Goal: Transaction & Acquisition: Purchase product/service

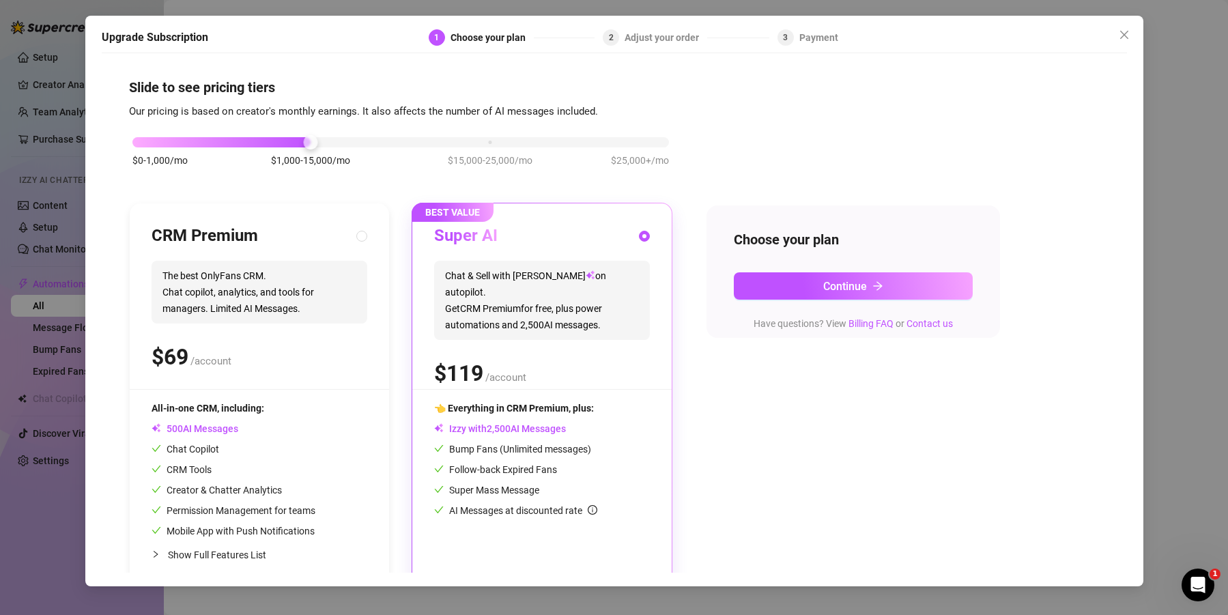
scroll to position [21, 0]
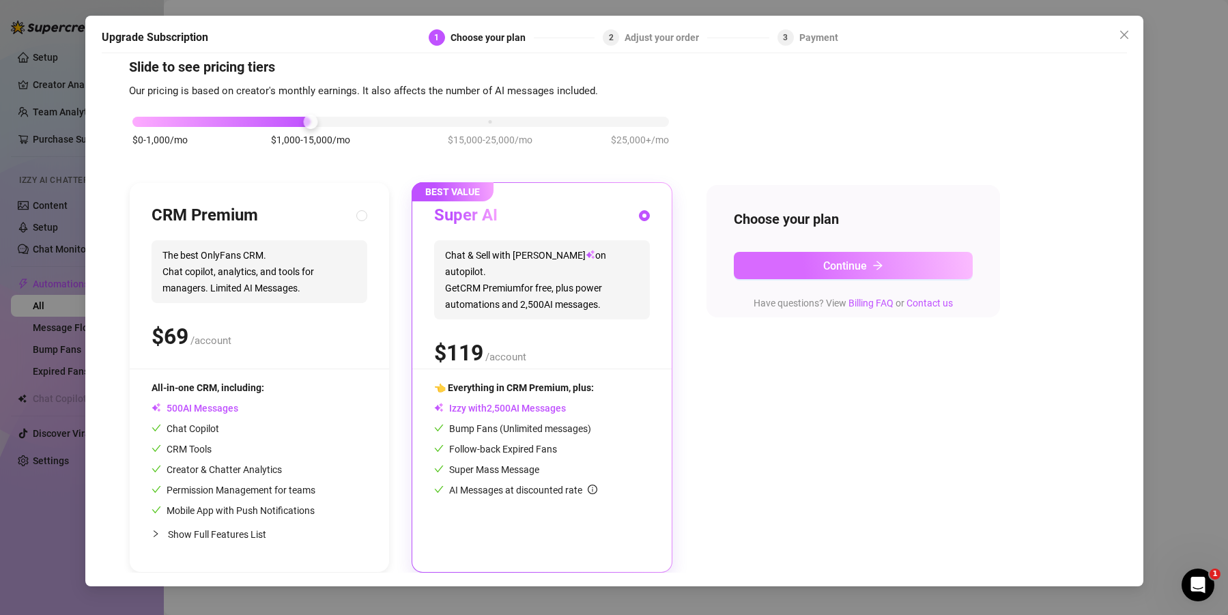
click at [852, 265] on span "Continue" at bounding box center [845, 265] width 44 height 13
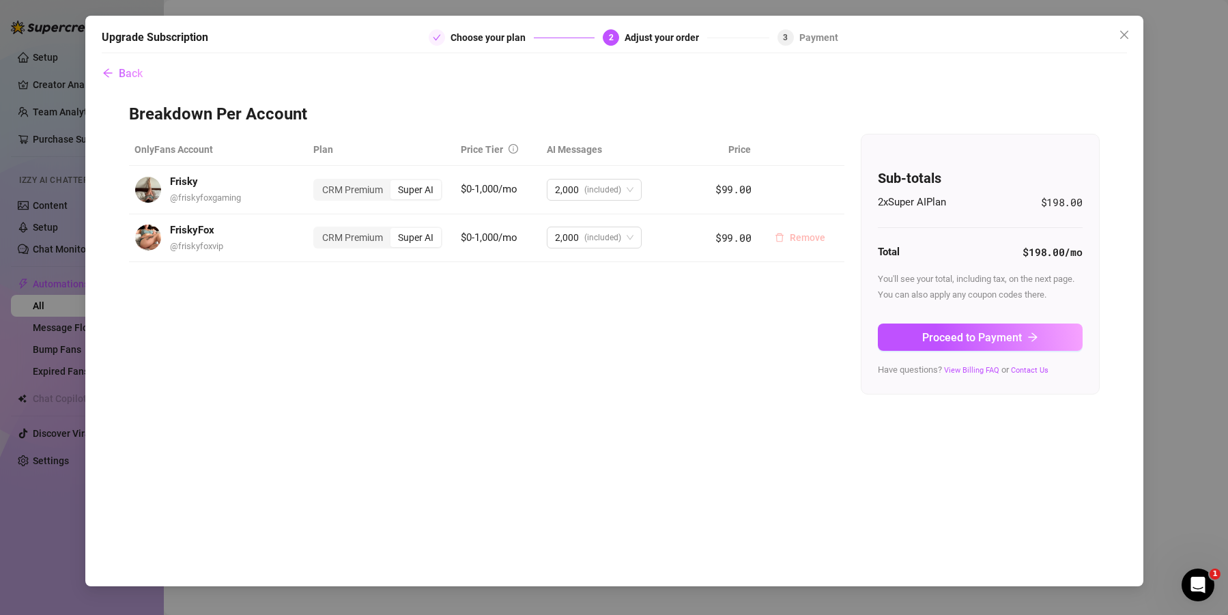
click at [795, 235] on span "Remove" at bounding box center [807, 237] width 35 height 11
click at [897, 201] on span "OK" at bounding box center [893, 202] width 13 height 11
click at [651, 39] on div "Adjust your order" at bounding box center [665, 37] width 83 height 16
click at [1125, 33] on icon "close" at bounding box center [1123, 34] width 8 height 8
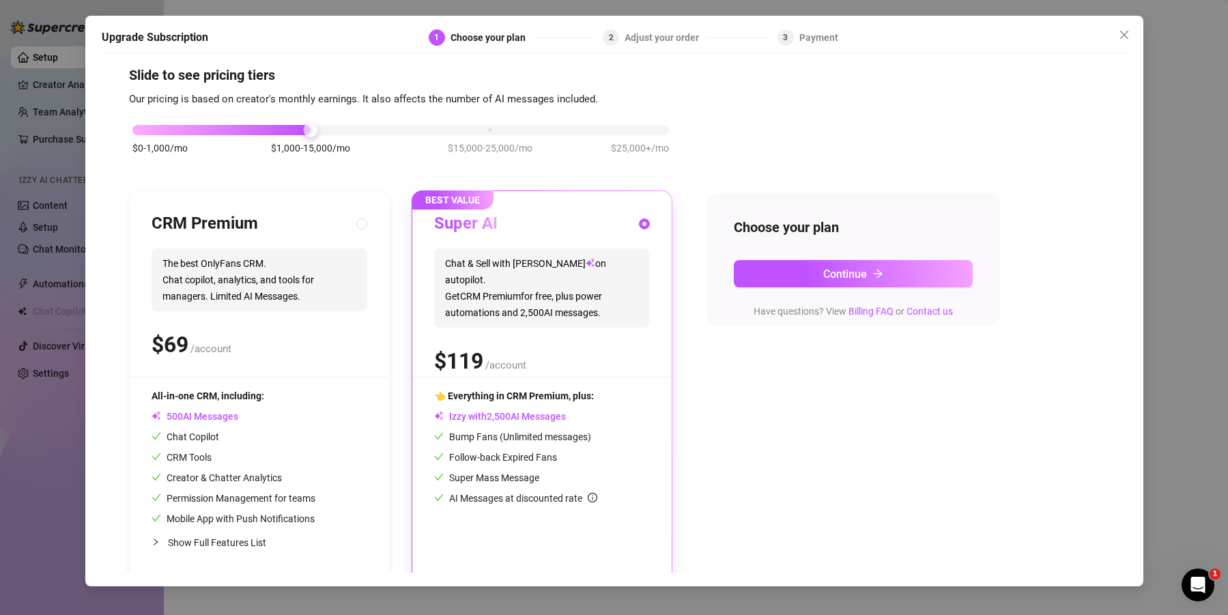
scroll to position [21, 0]
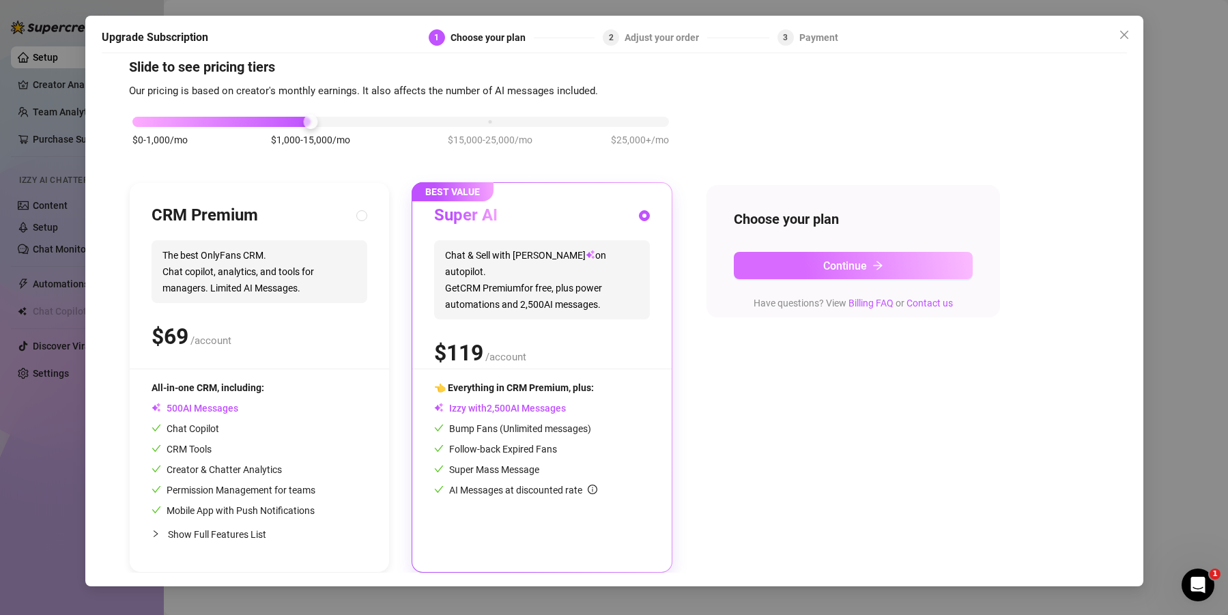
click at [801, 264] on button "Continue" at bounding box center [853, 265] width 239 height 27
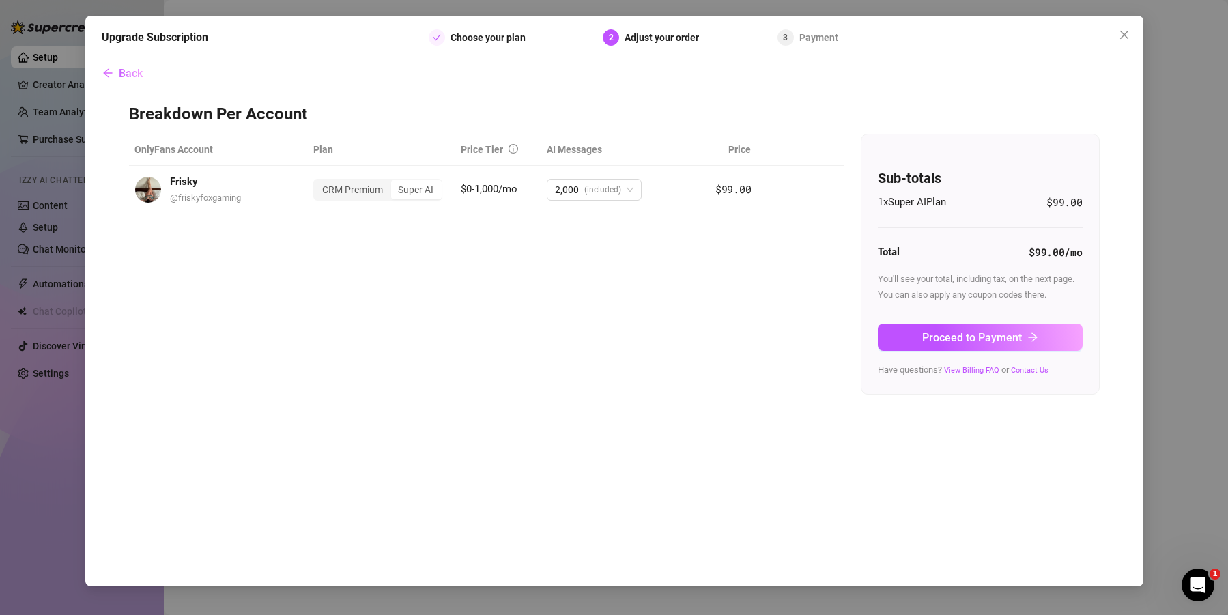
scroll to position [0, 0]
click at [577, 194] on span "2,000" at bounding box center [567, 189] width 24 height 20
click at [800, 270] on div "OnlyFans Account Plan Price Tier AI Messages Price Frisky @ friskyfoxgaming CRM…" at bounding box center [614, 264] width 970 height 261
click at [1019, 341] on span "Proceed to Payment" at bounding box center [972, 337] width 100 height 13
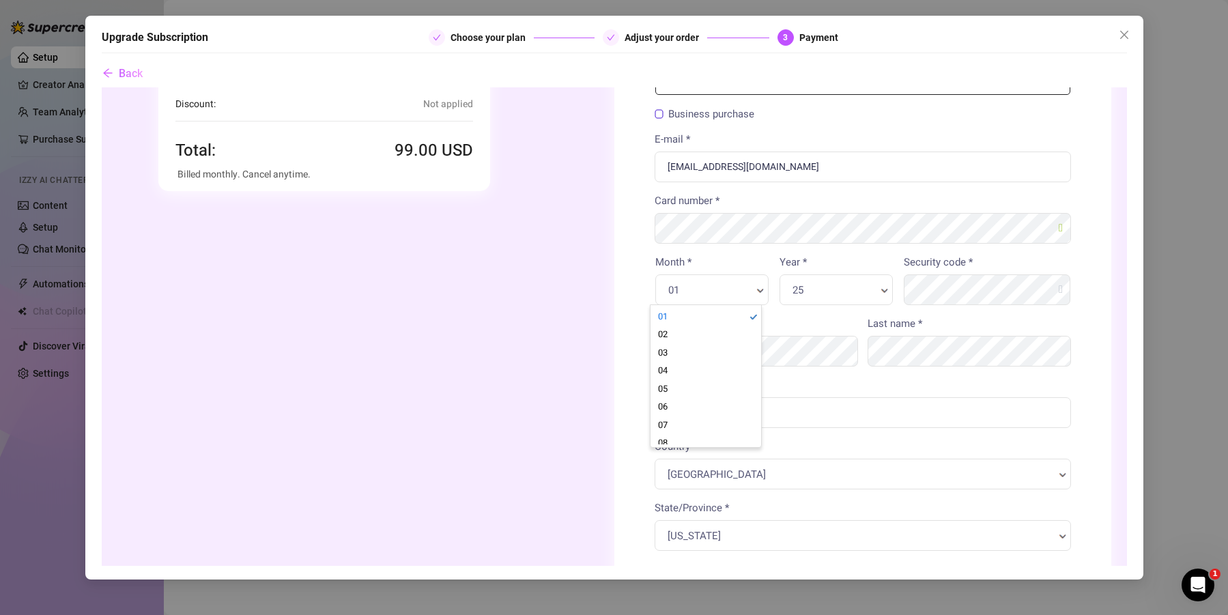
scroll to position [0, 9]
type input "04"
drag, startPoint x: 807, startPoint y: 368, endPoint x: 908, endPoint y: 332, distance: 106.6
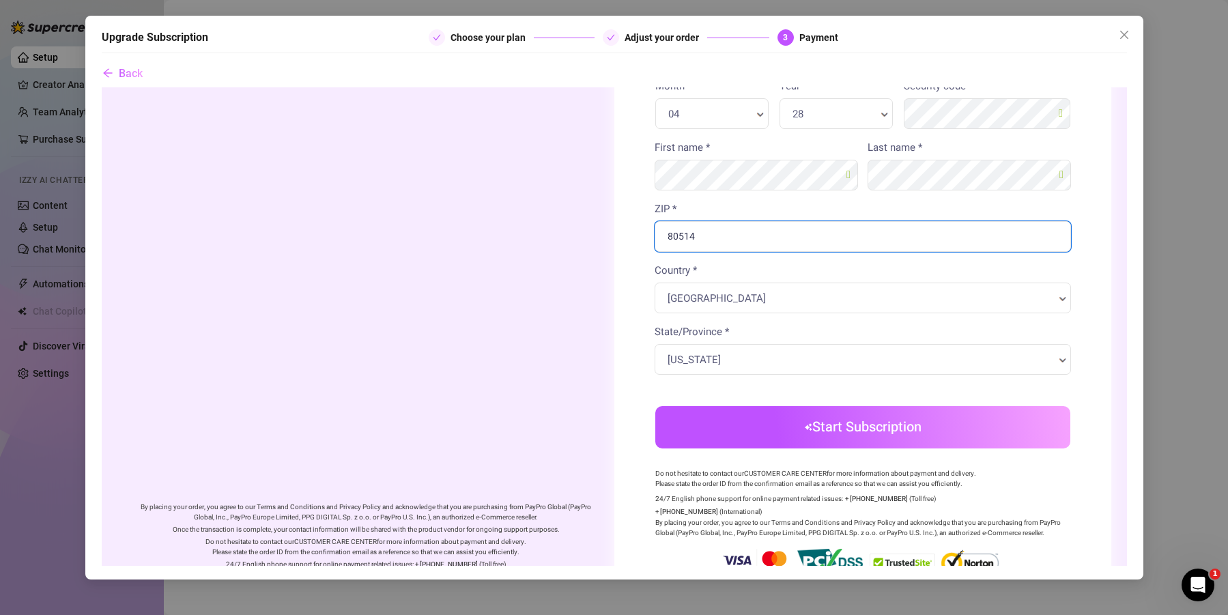
scroll to position [369, 0]
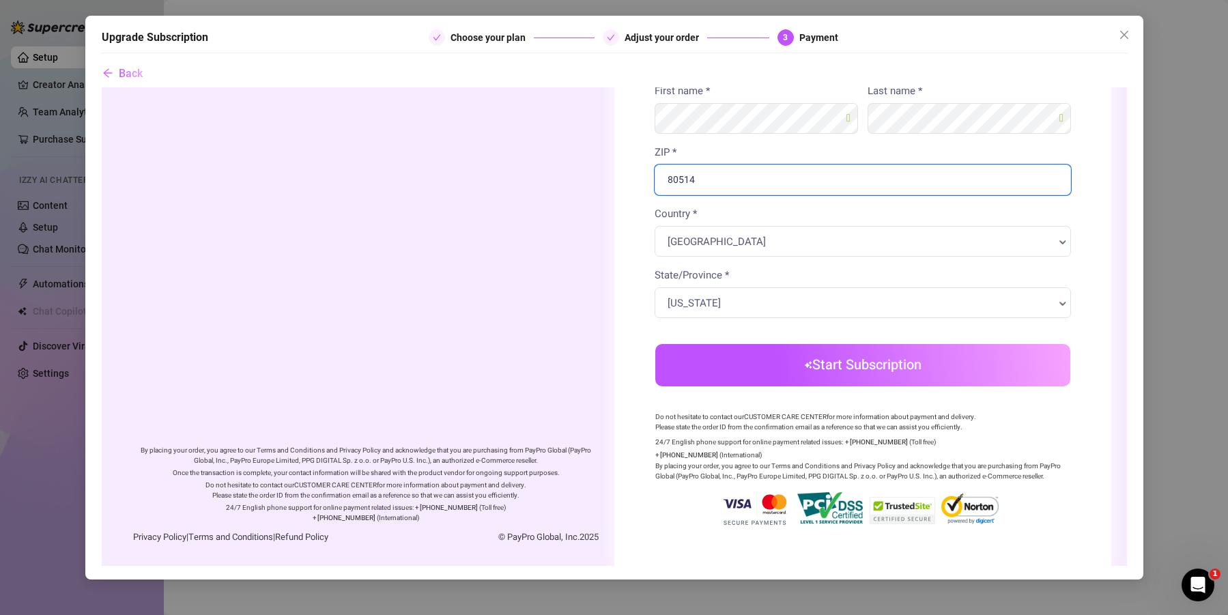
type input "80514"
click at [859, 364] on body "Order summary" at bounding box center [613, 141] width 1025 height 848
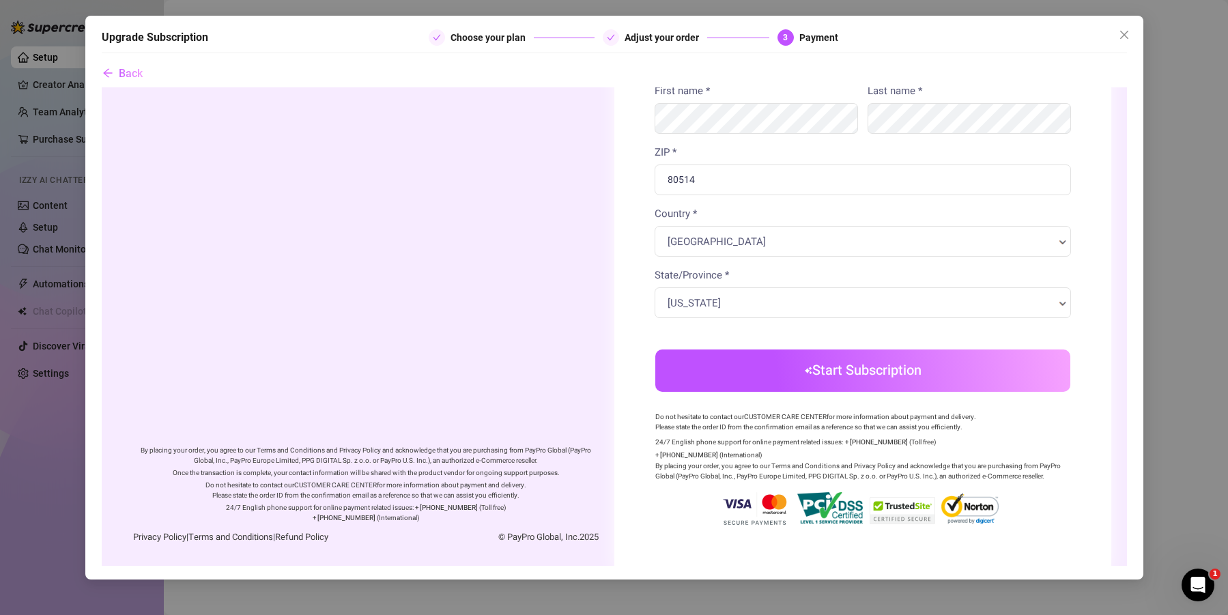
click at [1195, 574] on icon "Open Intercom Messenger" at bounding box center [1198, 585] width 23 height 23
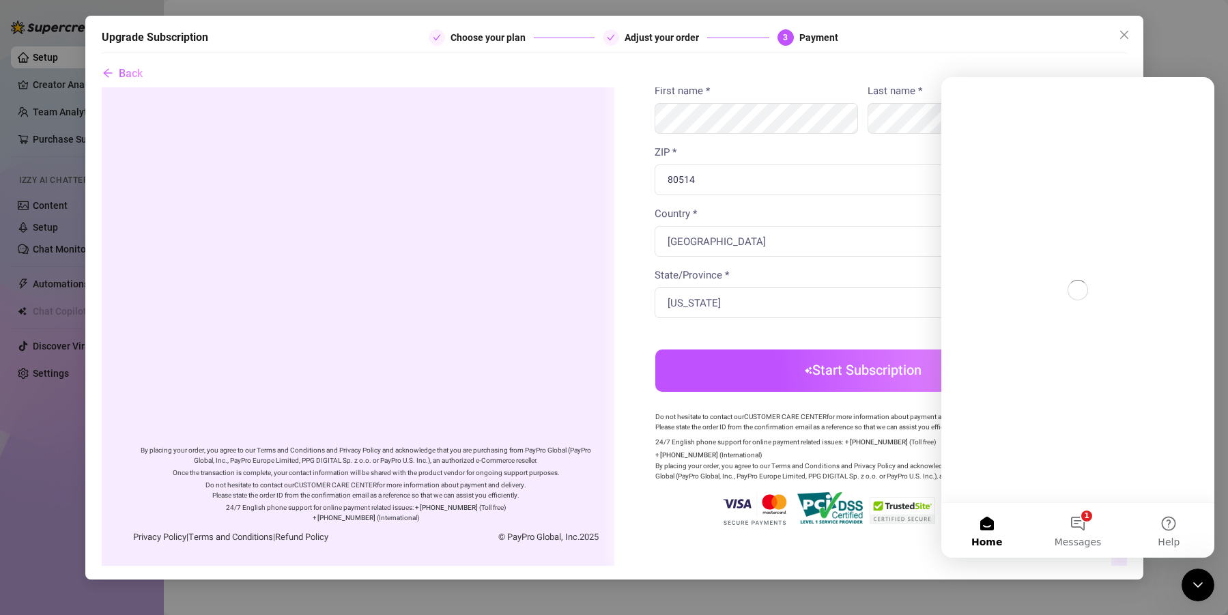
scroll to position [0, 0]
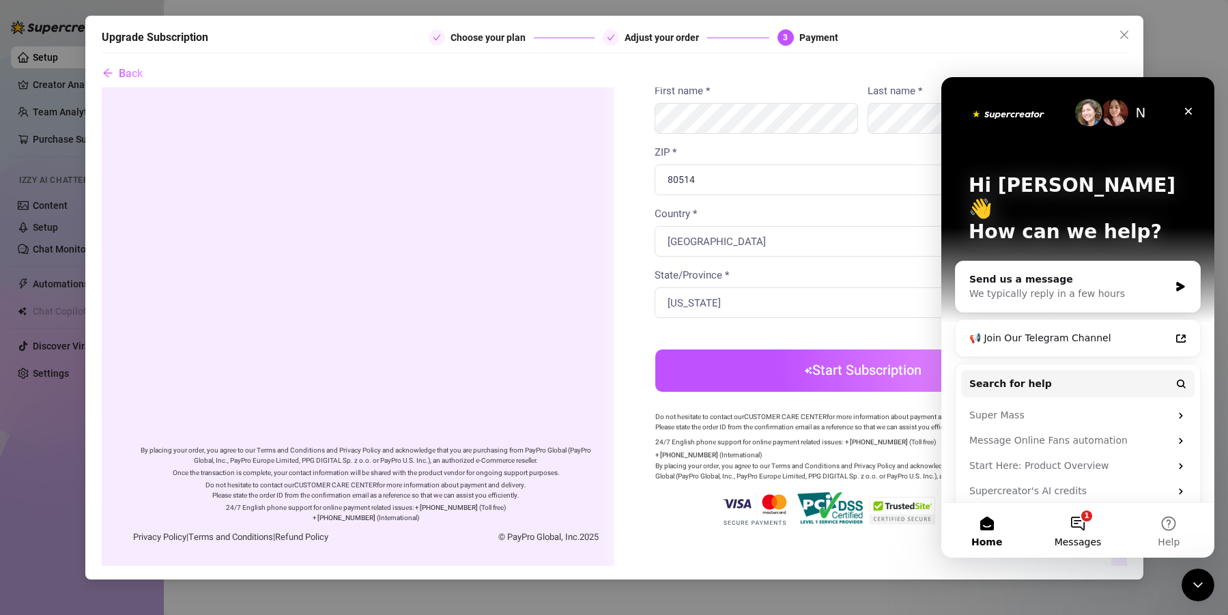
click at [1074, 522] on button "1 Messages" at bounding box center [1077, 530] width 91 height 55
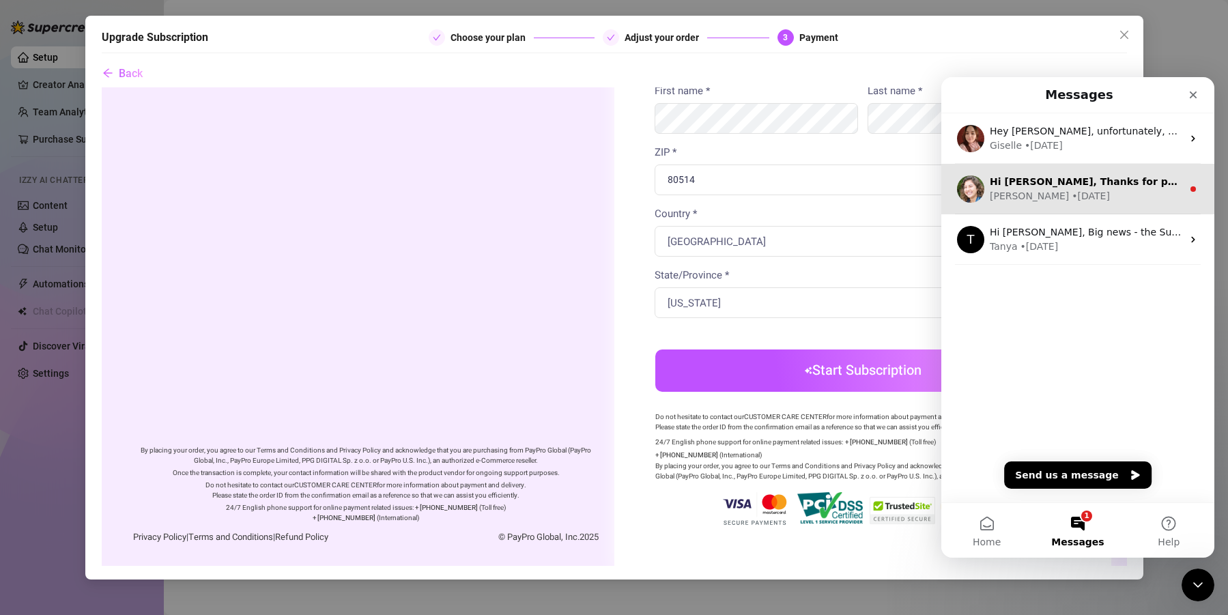
click at [1084, 198] on div "[PERSON_NAME] • [DATE]" at bounding box center [1086, 196] width 192 height 14
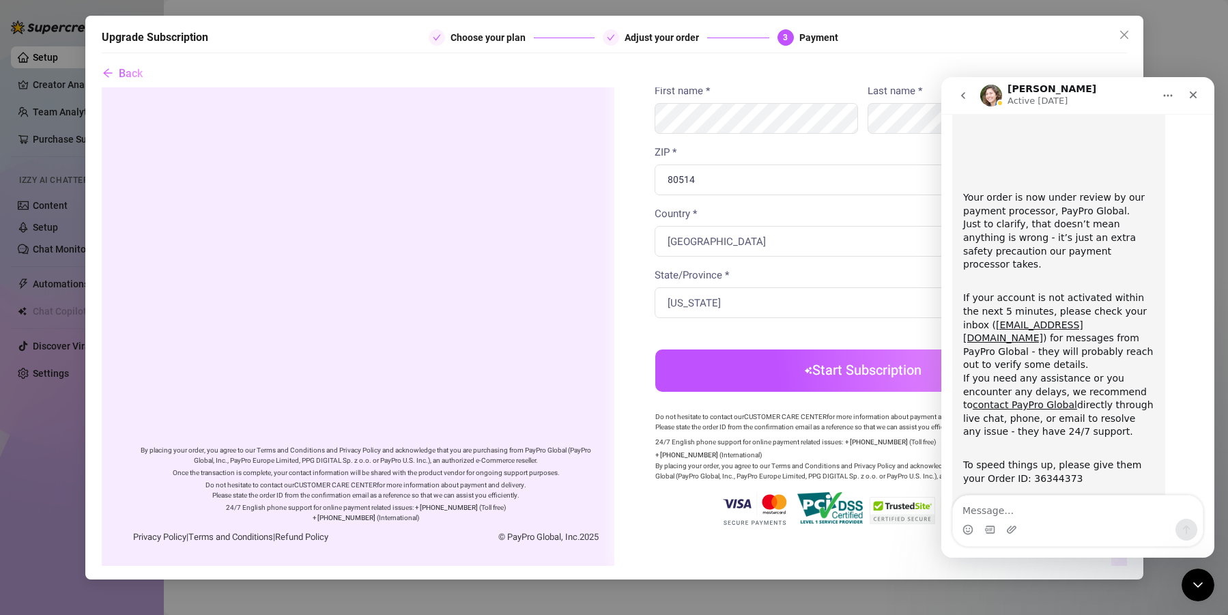
scroll to position [124, 0]
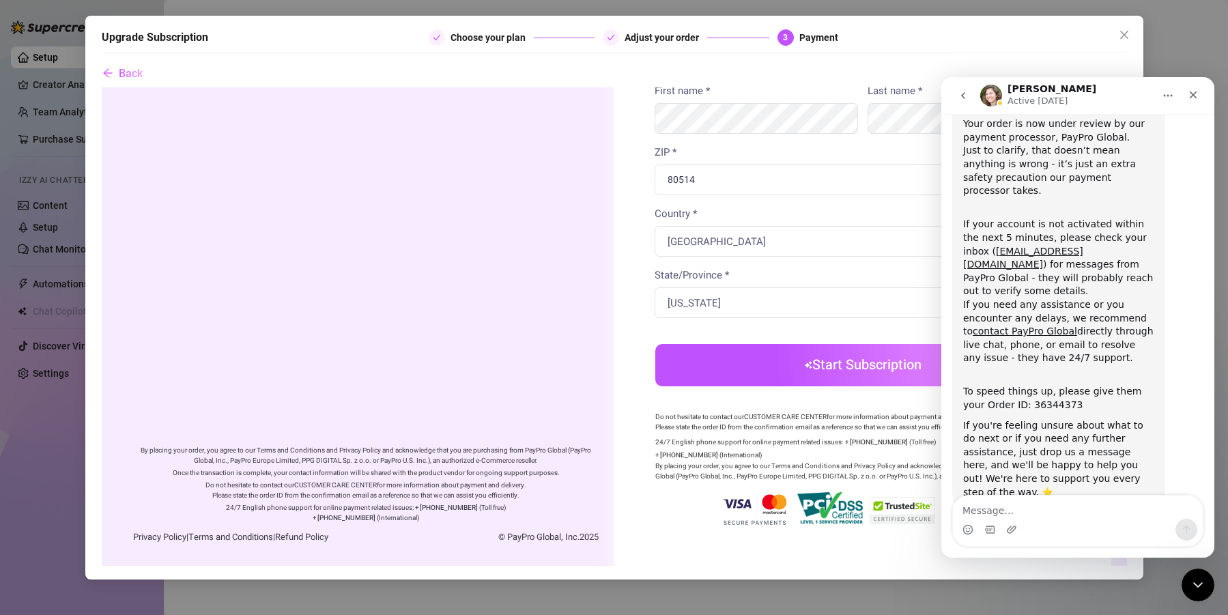
click at [850, 362] on button "Start Subscription" at bounding box center [862, 364] width 415 height 42
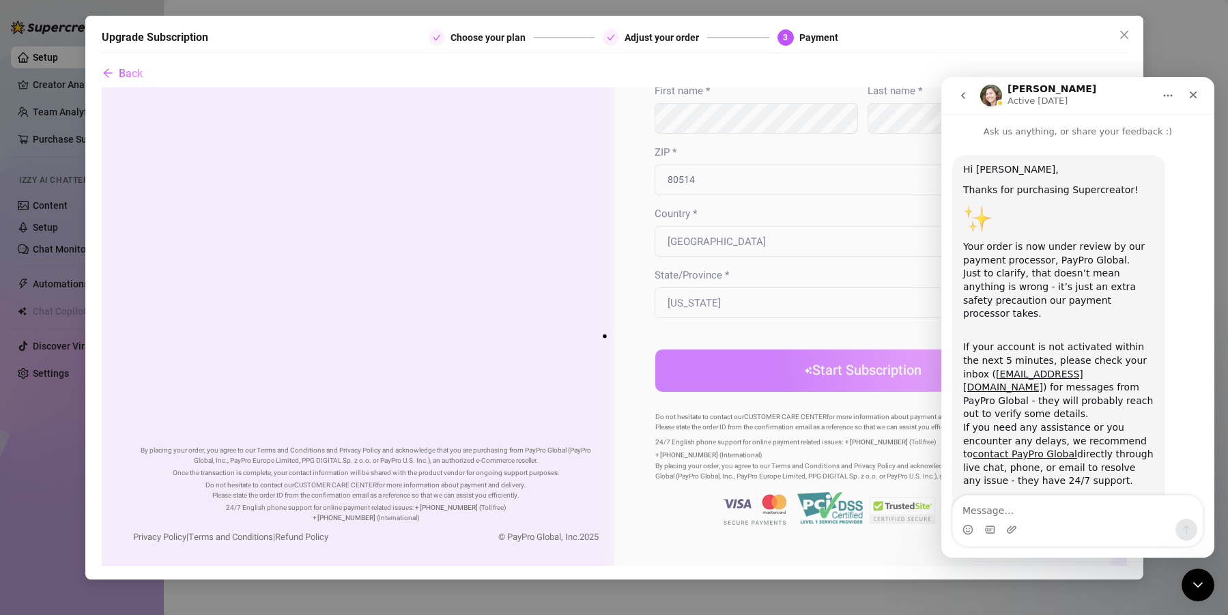
scroll to position [0, 0]
click at [964, 97] on icon "go back" at bounding box center [963, 95] width 11 height 11
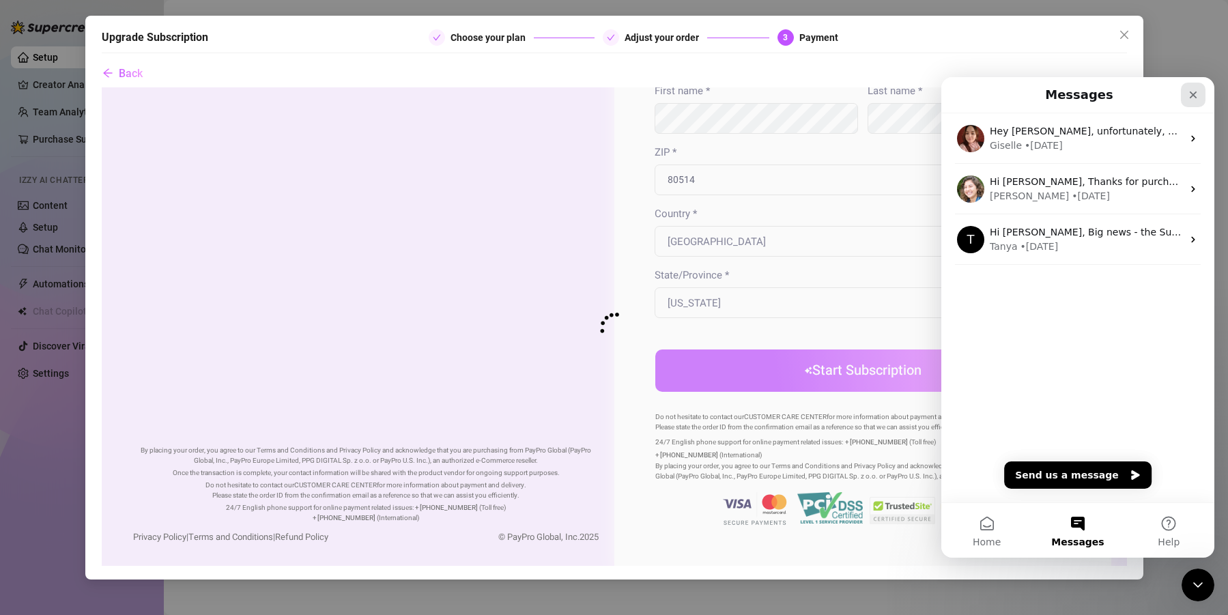
click at [1195, 99] on icon "Close" at bounding box center [1193, 94] width 11 height 11
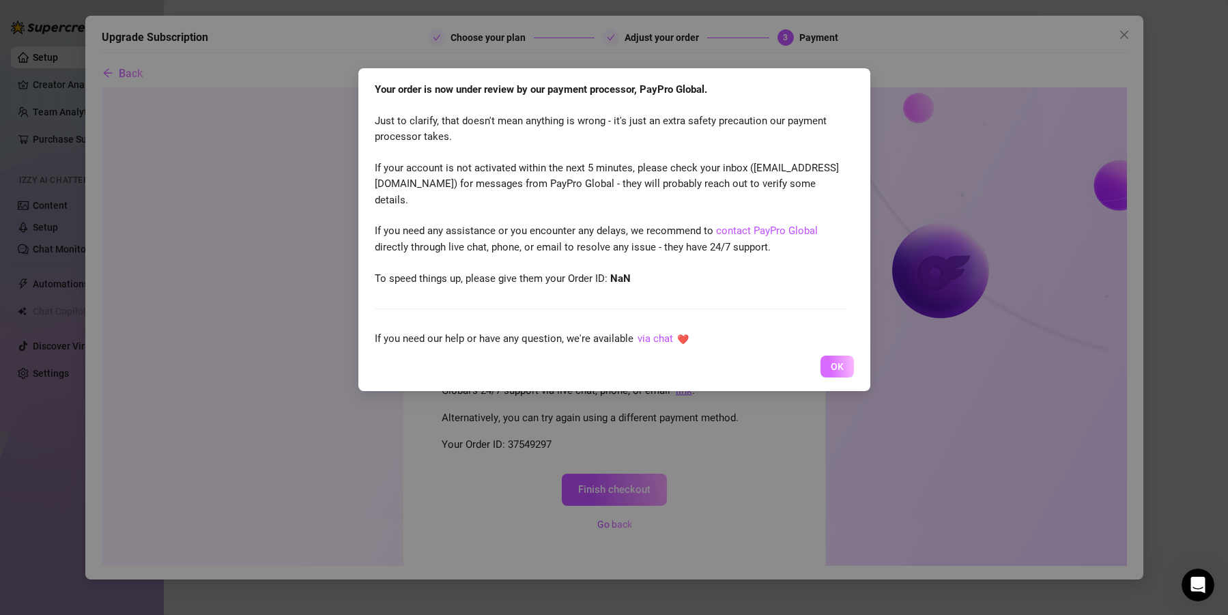
click at [839, 366] on span "OK" at bounding box center [837, 366] width 13 height 11
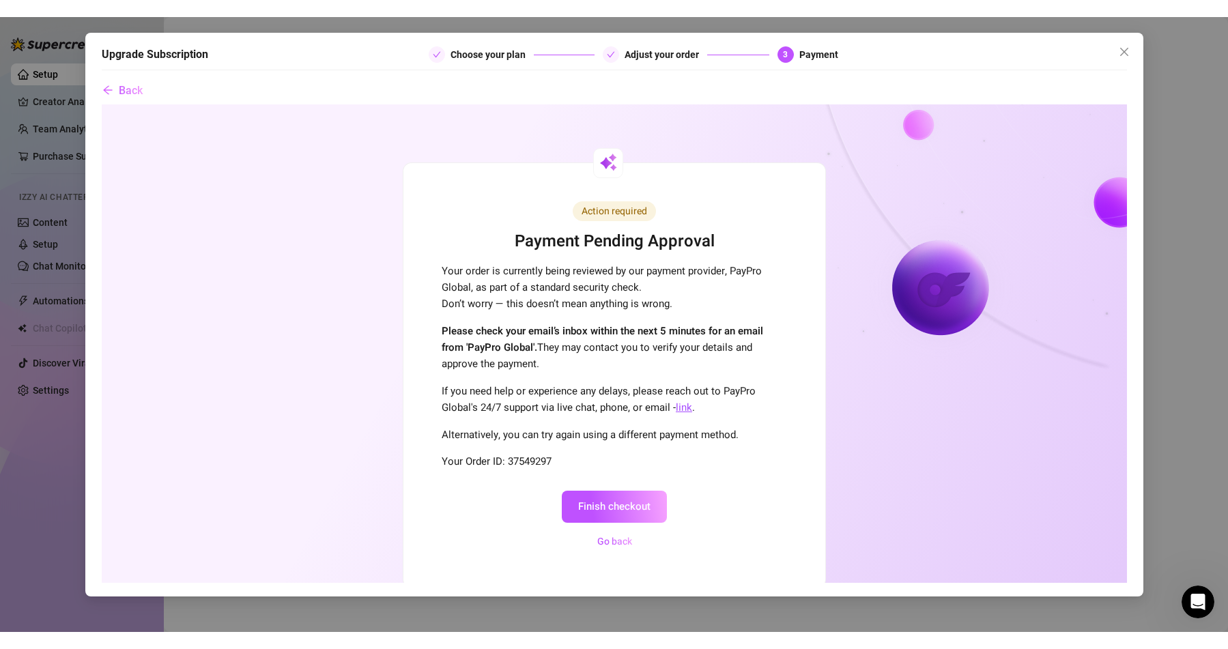
scroll to position [46, 0]
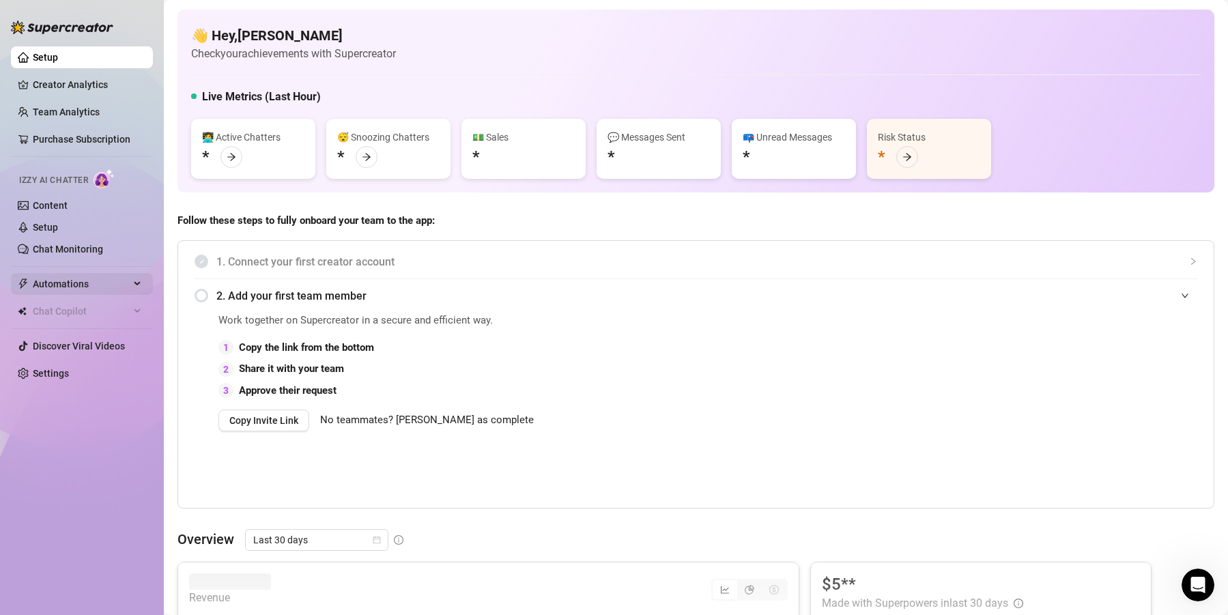
click at [82, 278] on span "Automations" at bounding box center [81, 284] width 97 height 22
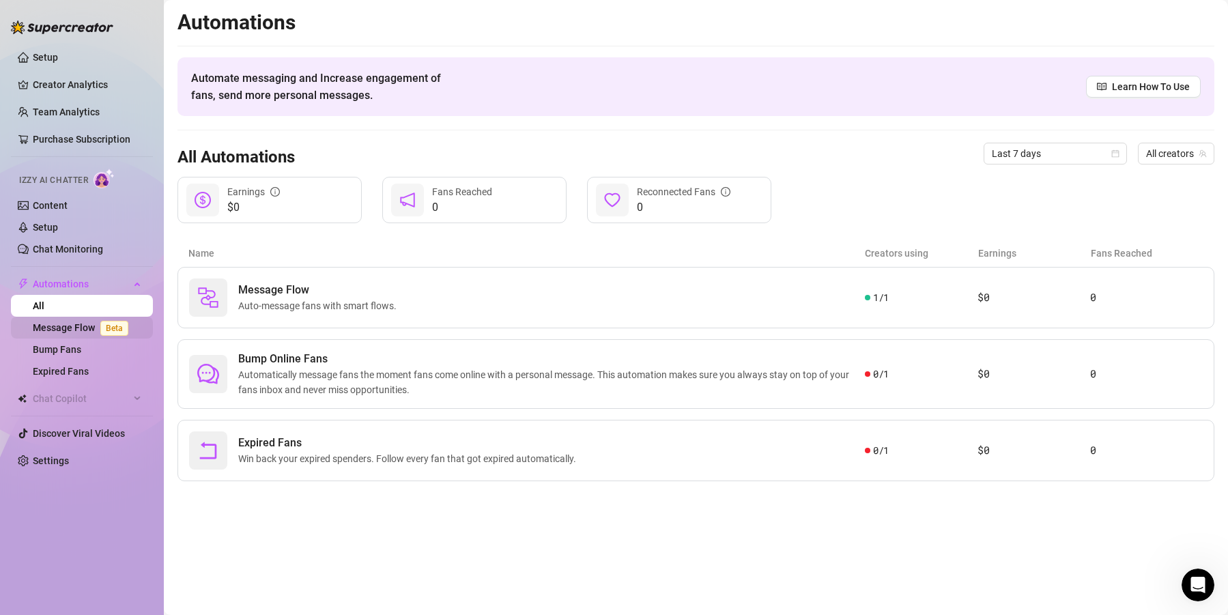
click at [74, 333] on link "Message Flow Beta" at bounding box center [83, 327] width 101 height 11
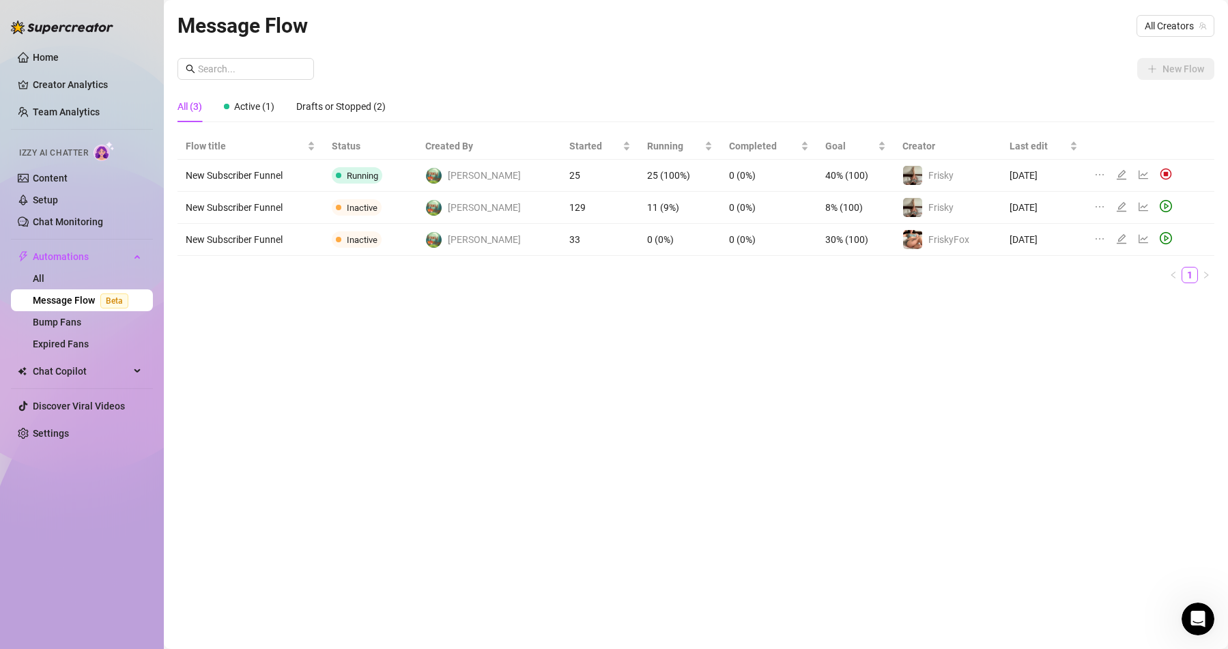
drag, startPoint x: 231, startPoint y: 300, endPoint x: 233, endPoint y: 293, distance: 7.8
click at [231, 300] on div "Message Flow All Creators New Flow All (3) Active (1) Drafts or Stopped (2) Flo…" at bounding box center [695, 309] width 1037 height 599
click at [1116, 177] on icon "edit" at bounding box center [1121, 174] width 11 height 11
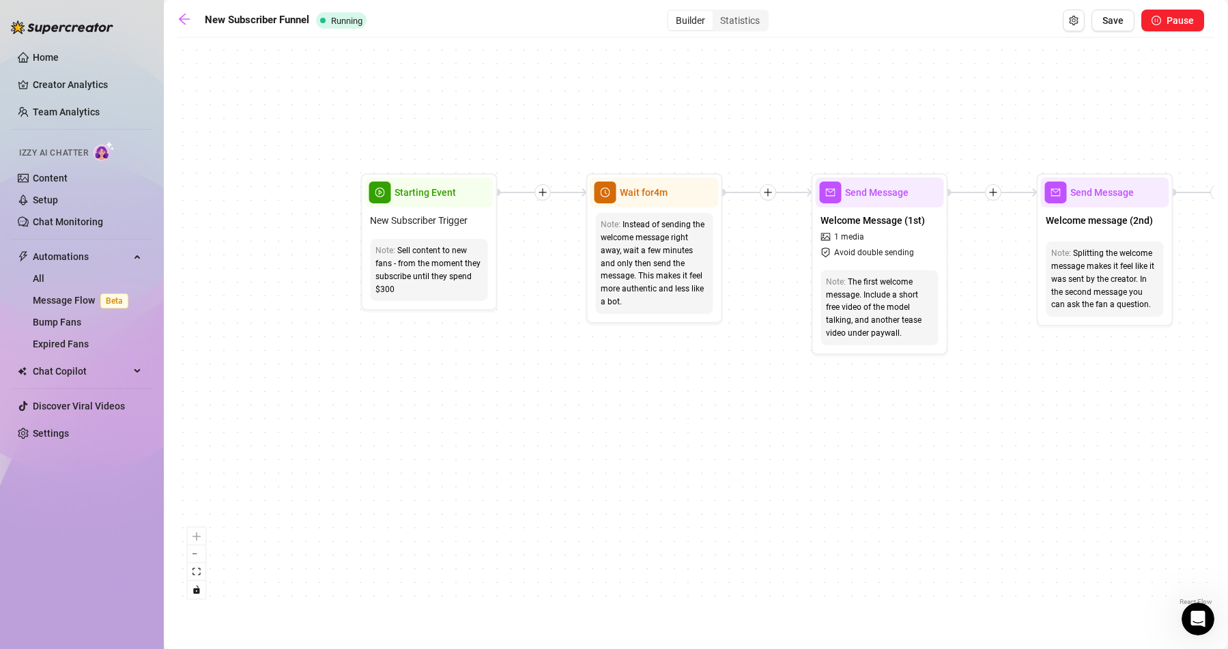
drag, startPoint x: 277, startPoint y: 242, endPoint x: 498, endPoint y: 385, distance: 263.5
click at [500, 384] on div "If True If True If False If False Send Message Gaming Passion Wait for 1d Merge…" at bounding box center [695, 326] width 1037 height 564
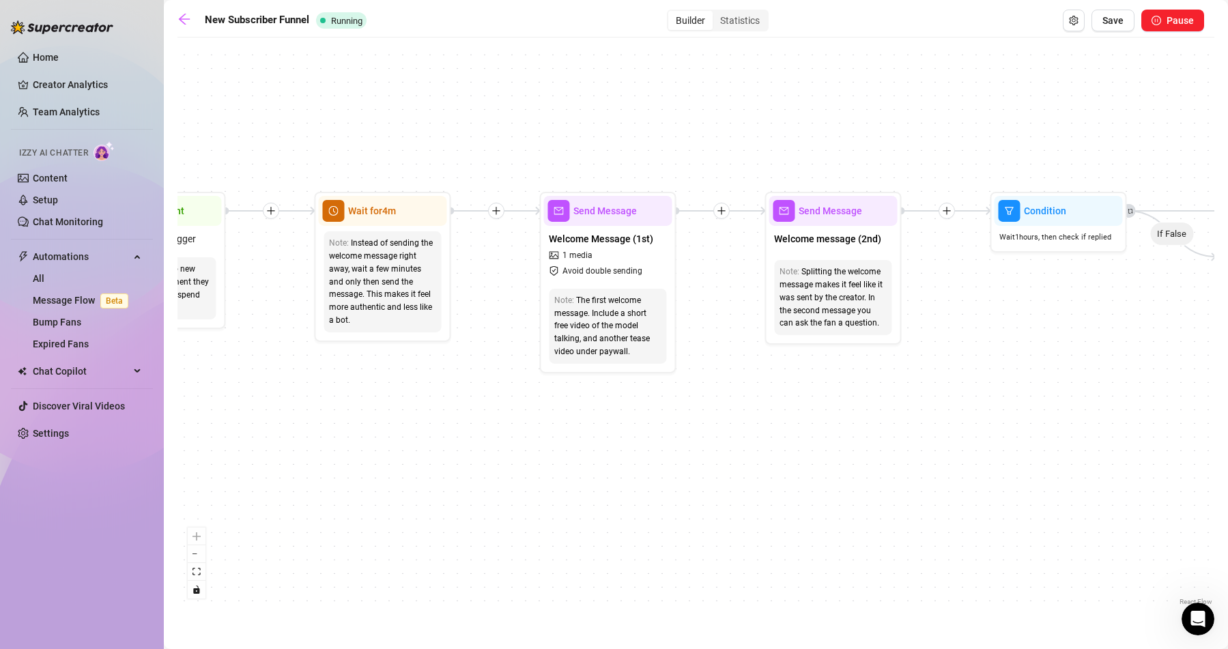
drag, startPoint x: 601, startPoint y: 394, endPoint x: 427, endPoint y: 347, distance: 180.3
click at [364, 382] on div "If True If True If False If False Send Message Gaming Passion Wait for 1d Merge…" at bounding box center [695, 326] width 1037 height 564
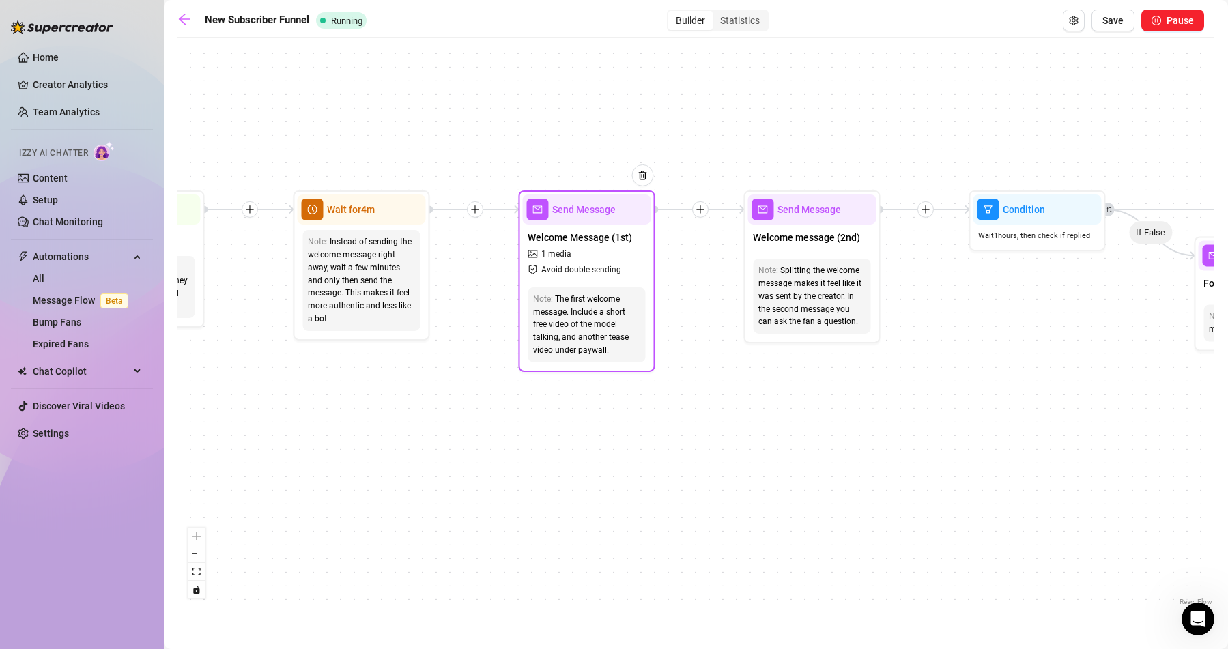
click at [577, 306] on div "The first welcome message. Include a short free video of the model talking, and…" at bounding box center [586, 325] width 106 height 64
click at [583, 233] on span "Welcome Message (1st)" at bounding box center [580, 237] width 104 height 15
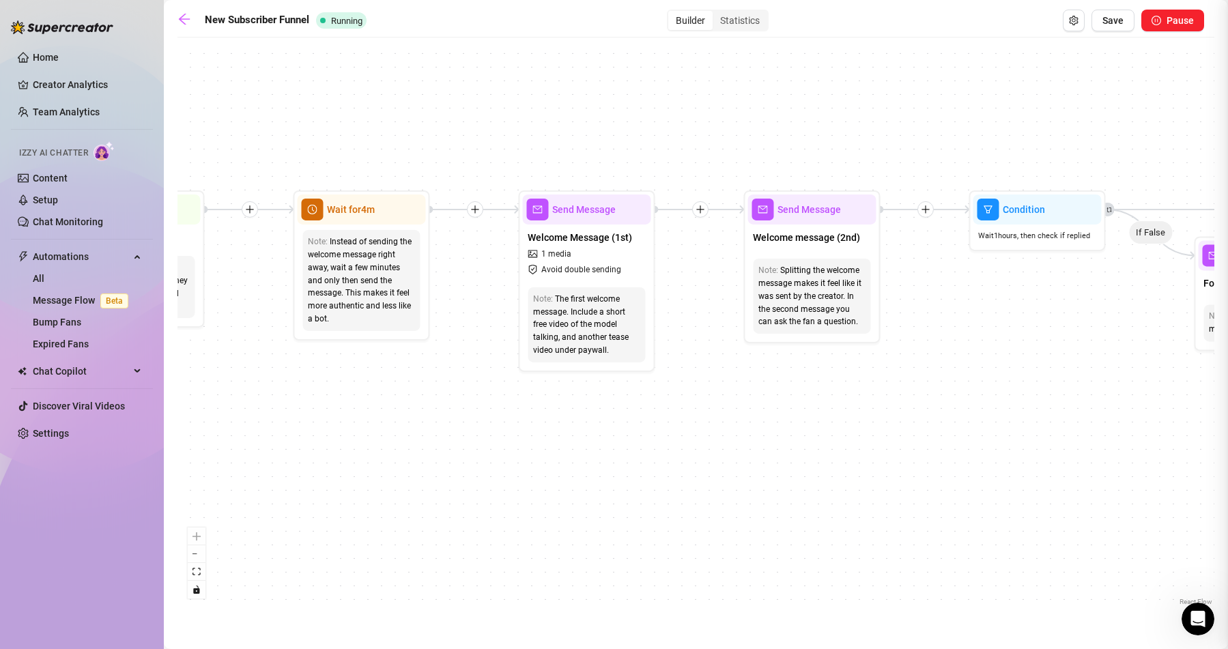
type textarea "Oh my goodness you are the sweetest for subscribing to my page! 🩷 Thank you so …"
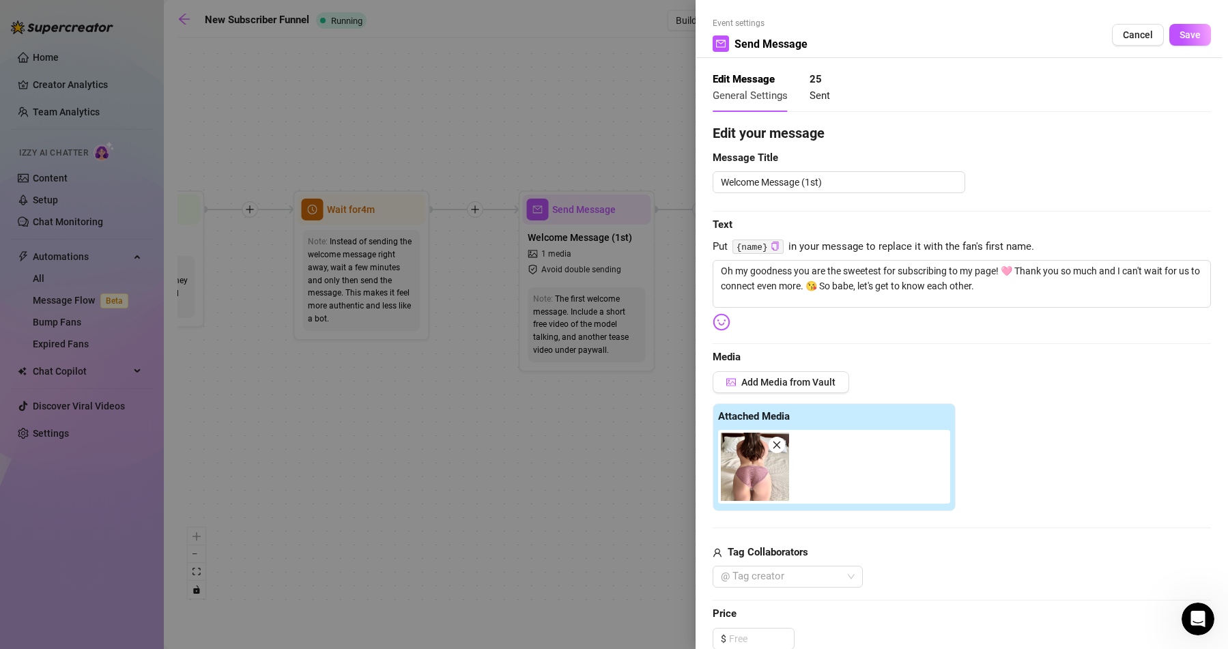
click at [776, 440] on span at bounding box center [776, 445] width 16 height 16
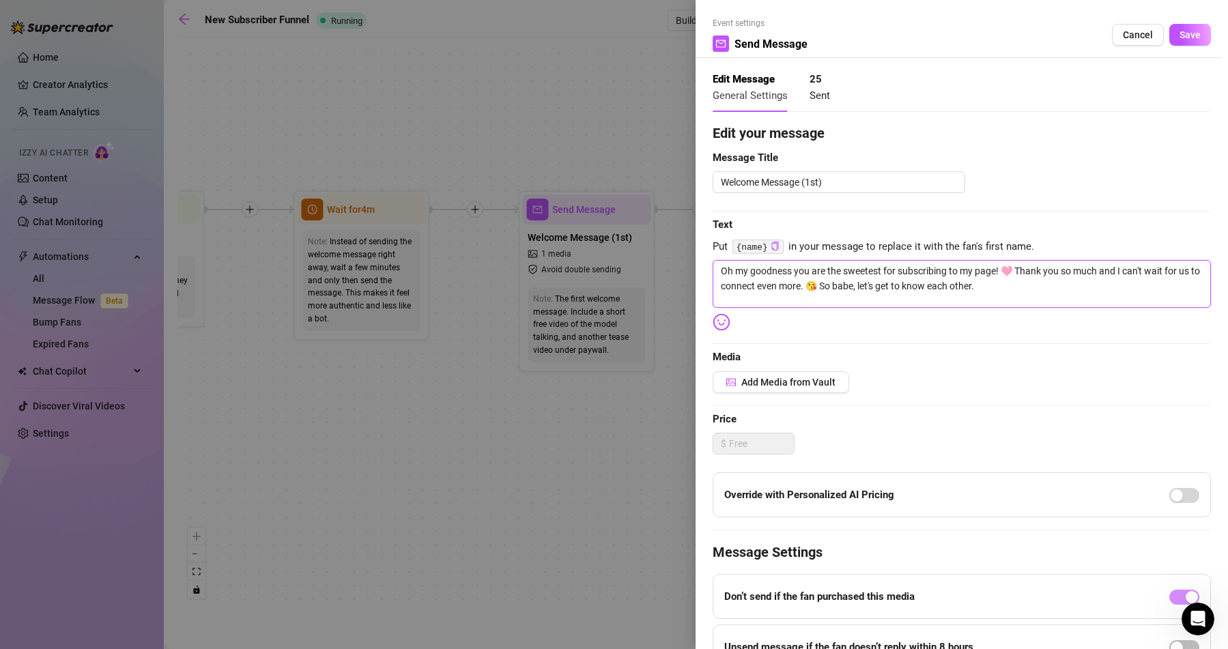
drag, startPoint x: 979, startPoint y: 284, endPoint x: 708, endPoint y: 263, distance: 271.8
click at [708, 263] on div "Event settings Send Message Cancel Save Edit Message General Settings 25 Sent E…" at bounding box center [961, 324] width 532 height 649
click at [924, 325] on div "Edit your message Message Title Welcome Message (1st) Text Put {name} in your m…" at bounding box center [962, 421] width 498 height 597
click at [802, 384] on span "Add Media from Vault" at bounding box center [788, 382] width 94 height 11
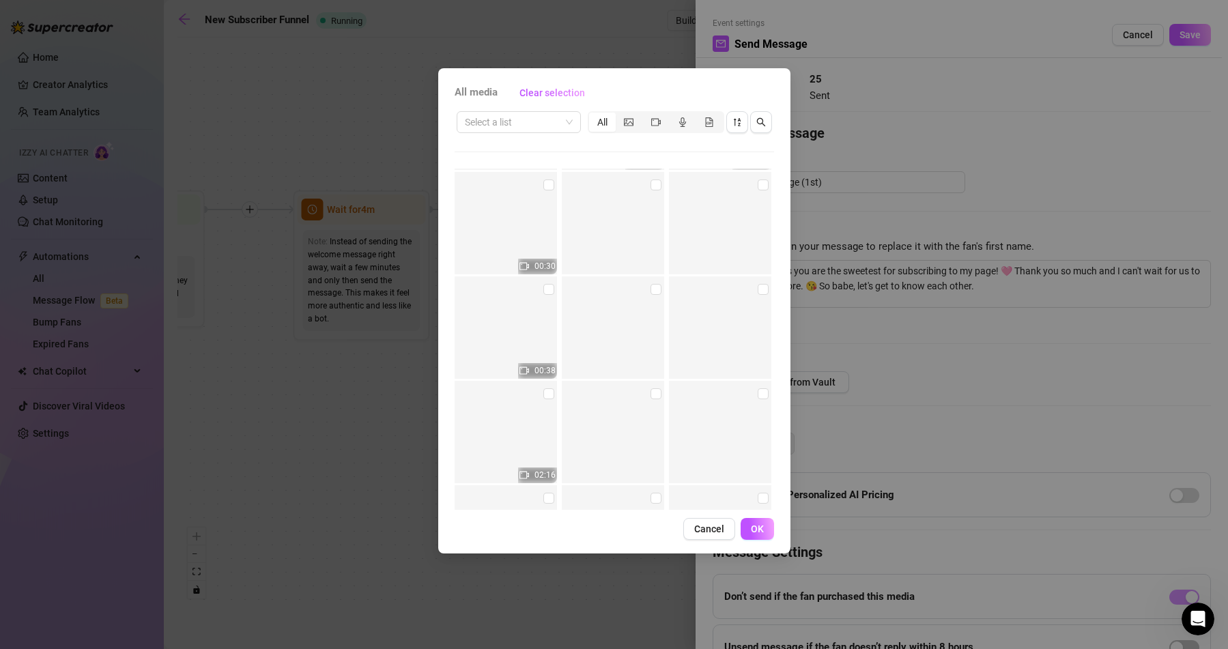
scroll to position [5567, 0]
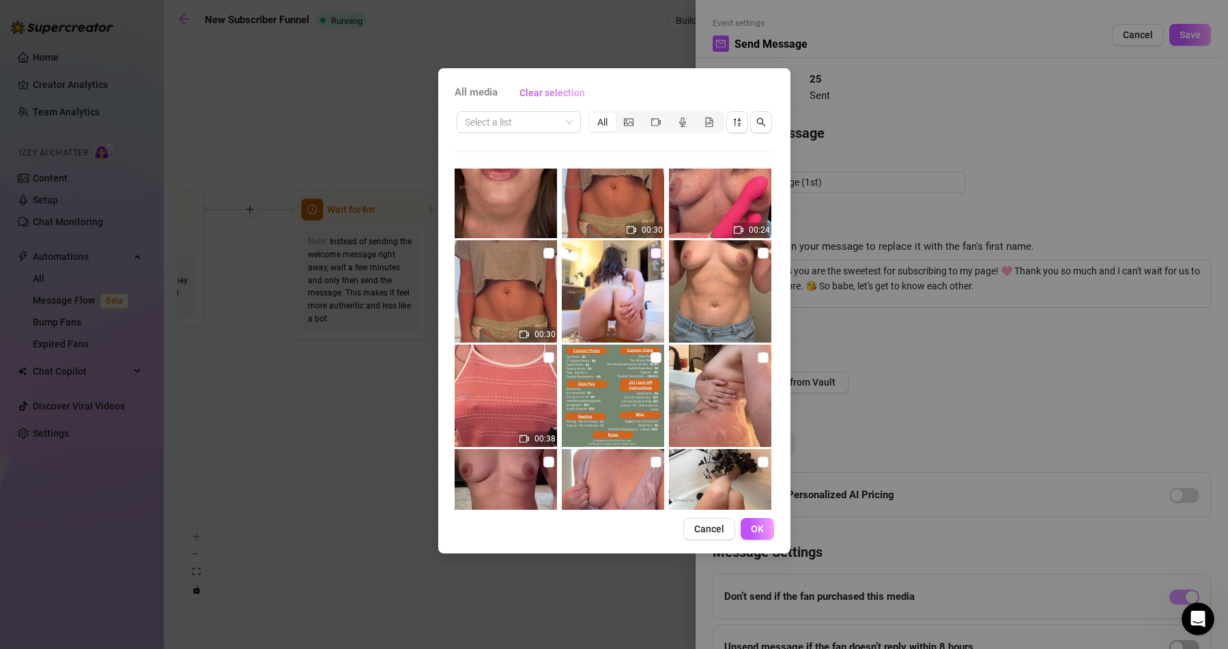
click at [650, 254] on input "checkbox" at bounding box center [655, 253] width 11 height 11
checkbox input "true"
drag, startPoint x: 752, startPoint y: 526, endPoint x: 760, endPoint y: 527, distance: 7.5
click at [754, 526] on span "OK" at bounding box center [757, 528] width 13 height 11
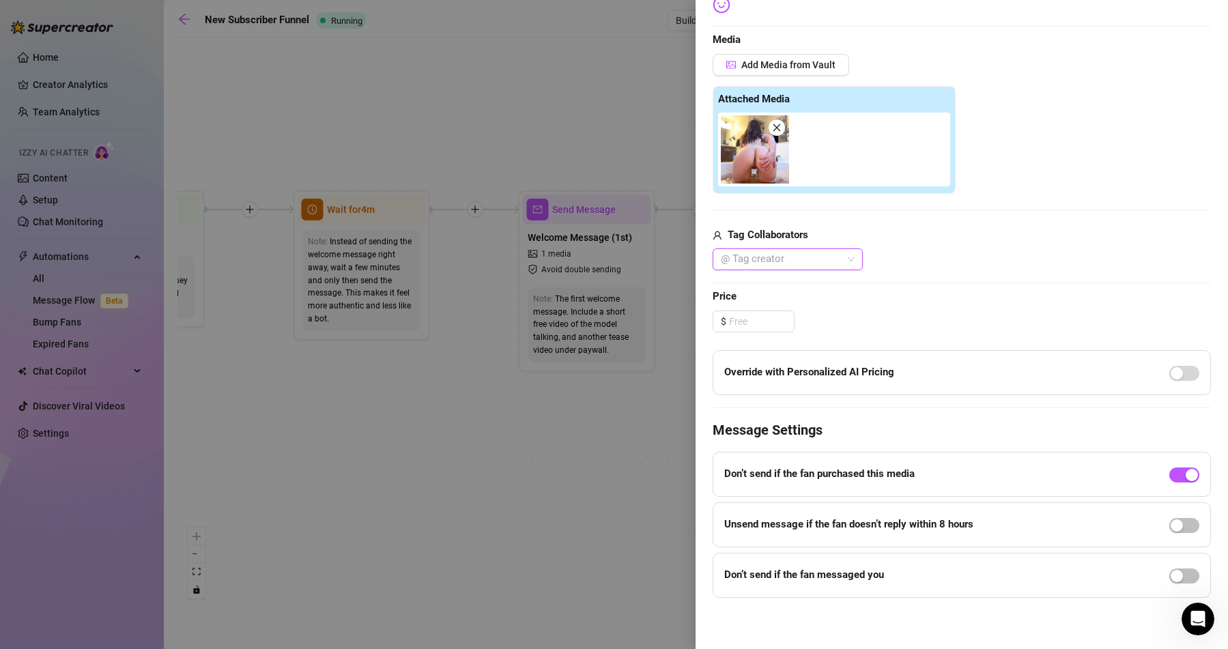
scroll to position [0, 0]
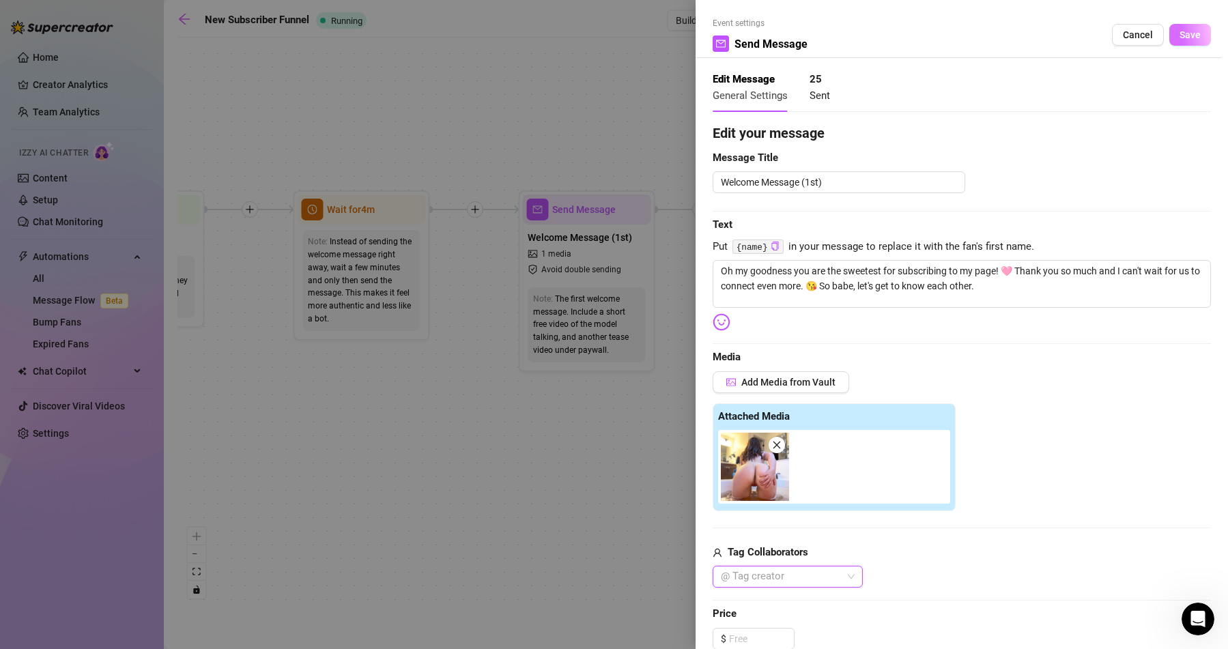
click at [1175, 28] on button "Save" at bounding box center [1190, 35] width 42 height 22
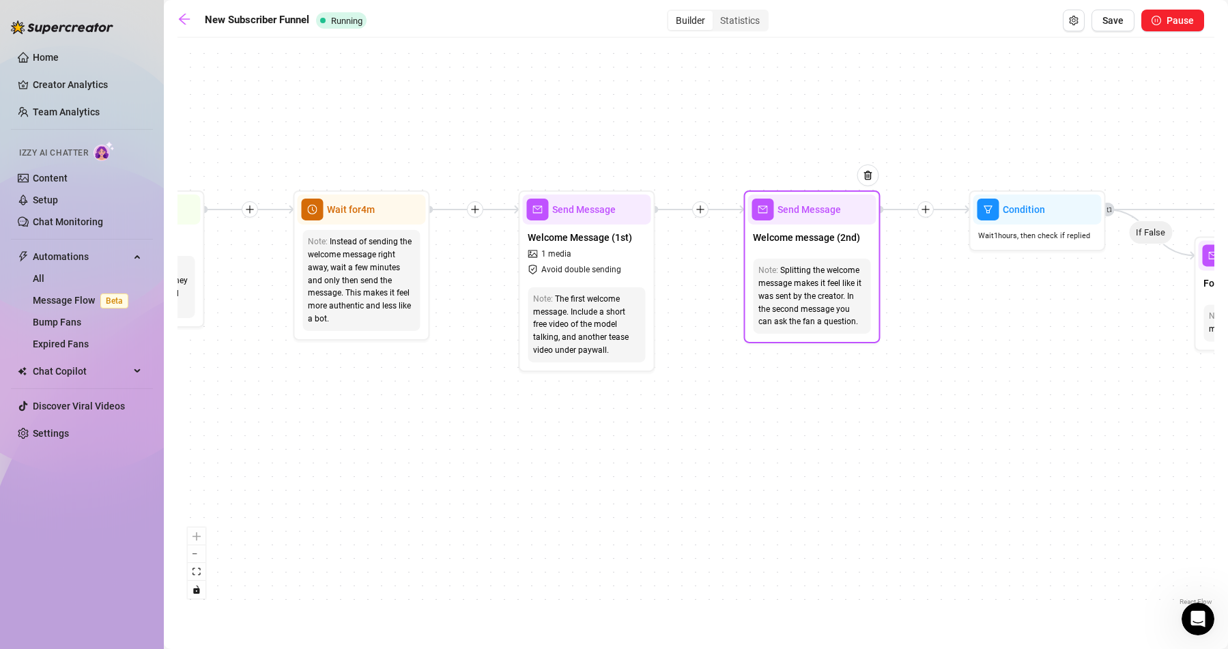
click at [803, 215] on span "Send Message" at bounding box center [808, 209] width 63 height 15
type textarea "I go by [PERSON_NAME]. What is your name?"
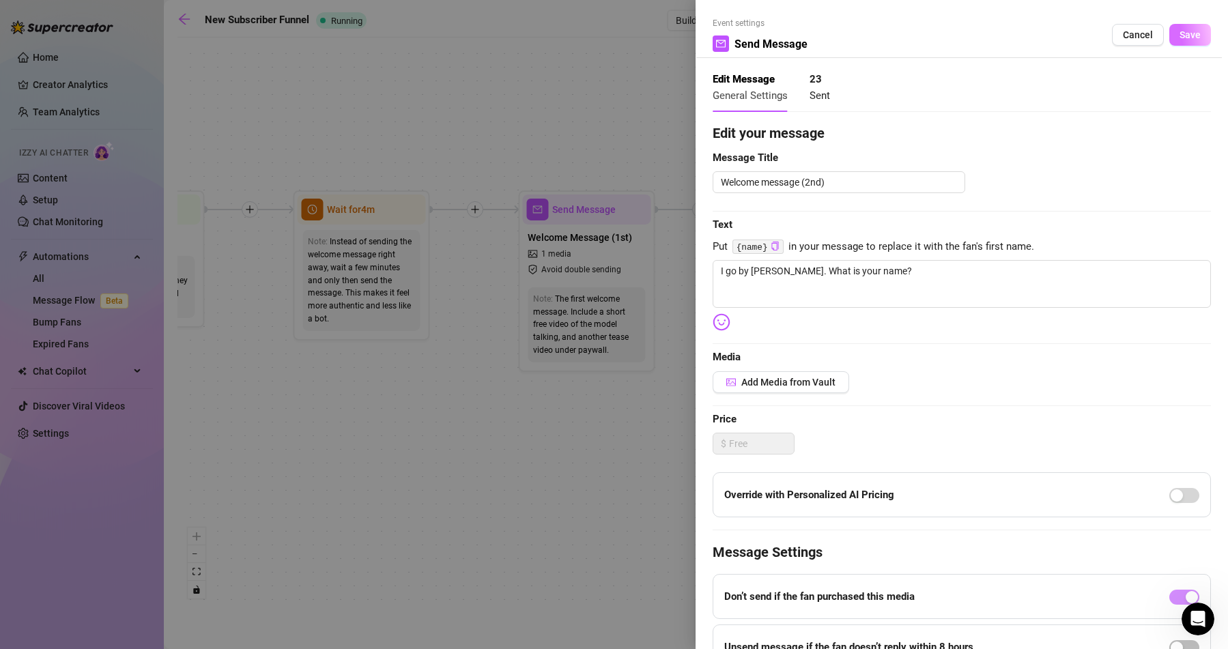
click at [1185, 35] on span "Save" at bounding box center [1189, 34] width 21 height 11
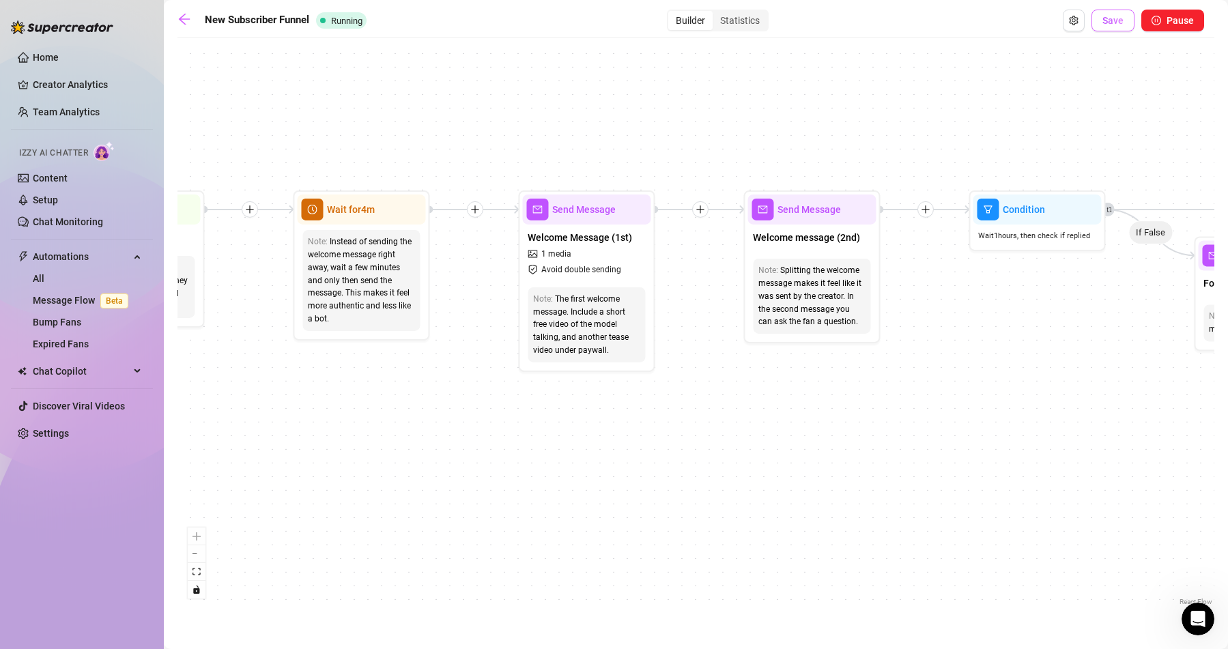
click at [1111, 25] on span "Save" at bounding box center [1112, 20] width 21 height 11
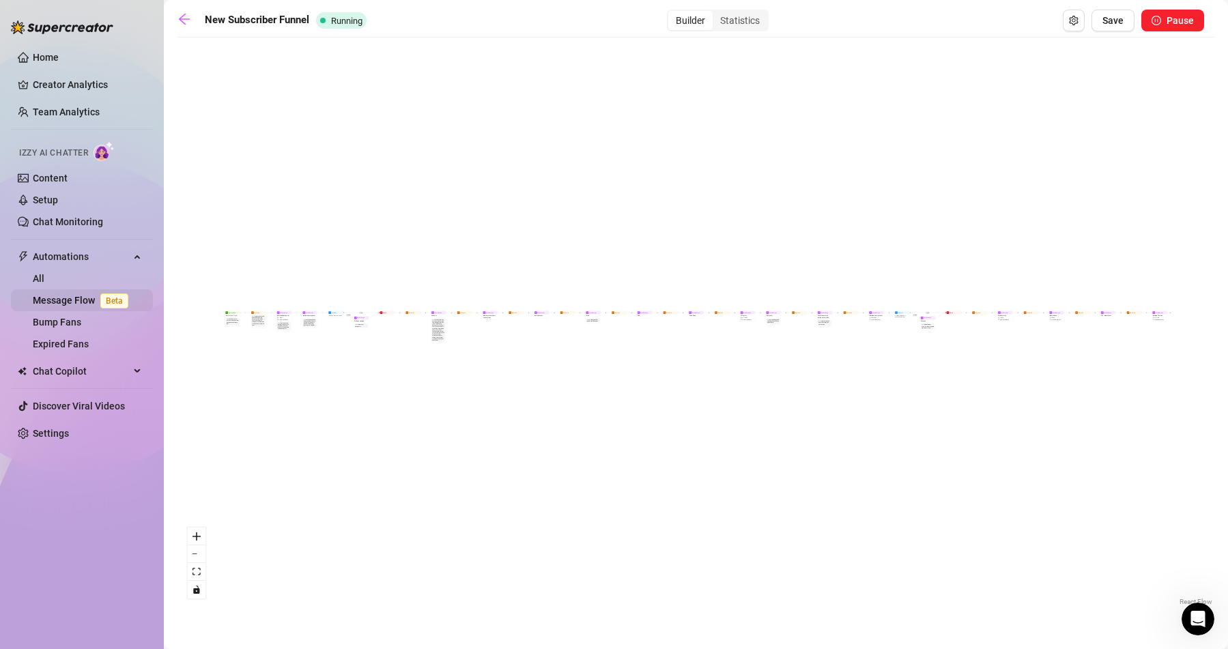
click at [74, 302] on link "Message Flow Beta" at bounding box center [83, 300] width 101 height 11
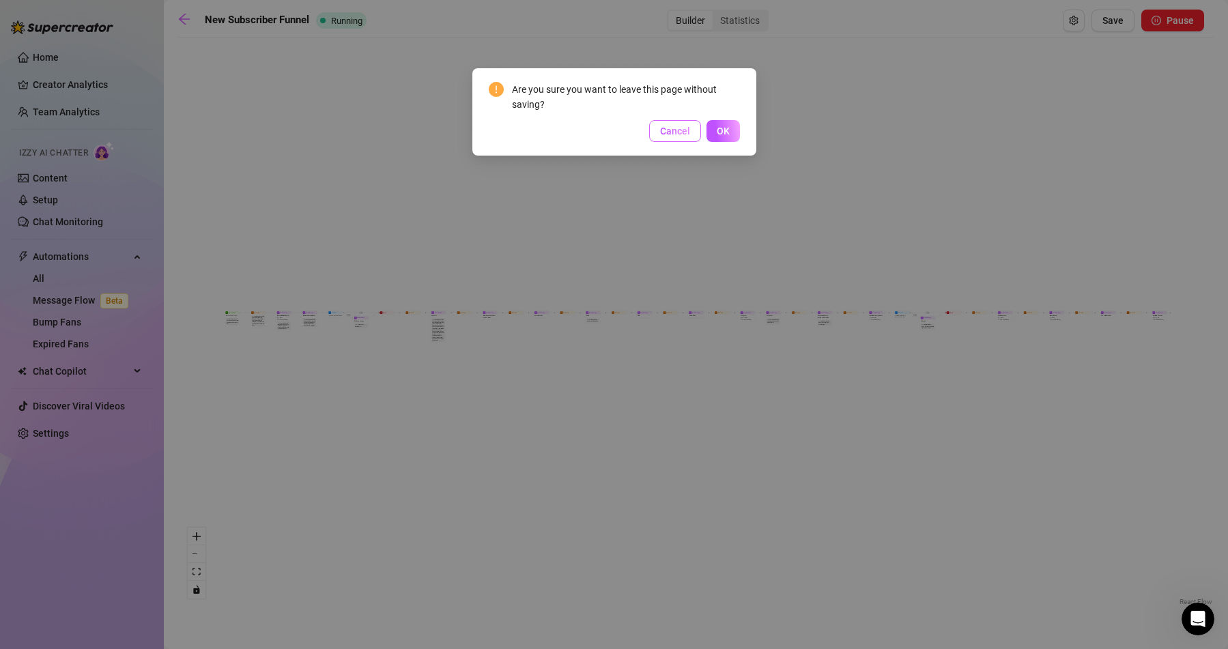
click at [684, 136] on span "Cancel" at bounding box center [675, 131] width 30 height 11
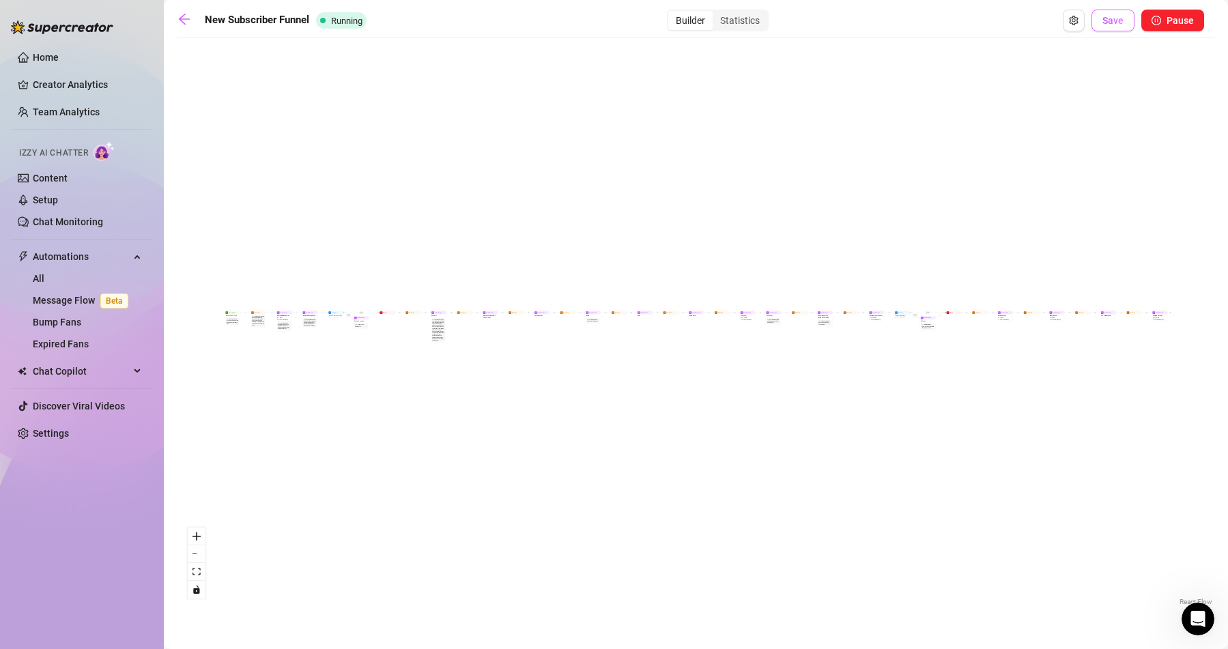
click at [1125, 18] on button "Save" at bounding box center [1112, 21] width 43 height 22
click at [188, 23] on icon "arrow-left" at bounding box center [184, 19] width 14 height 14
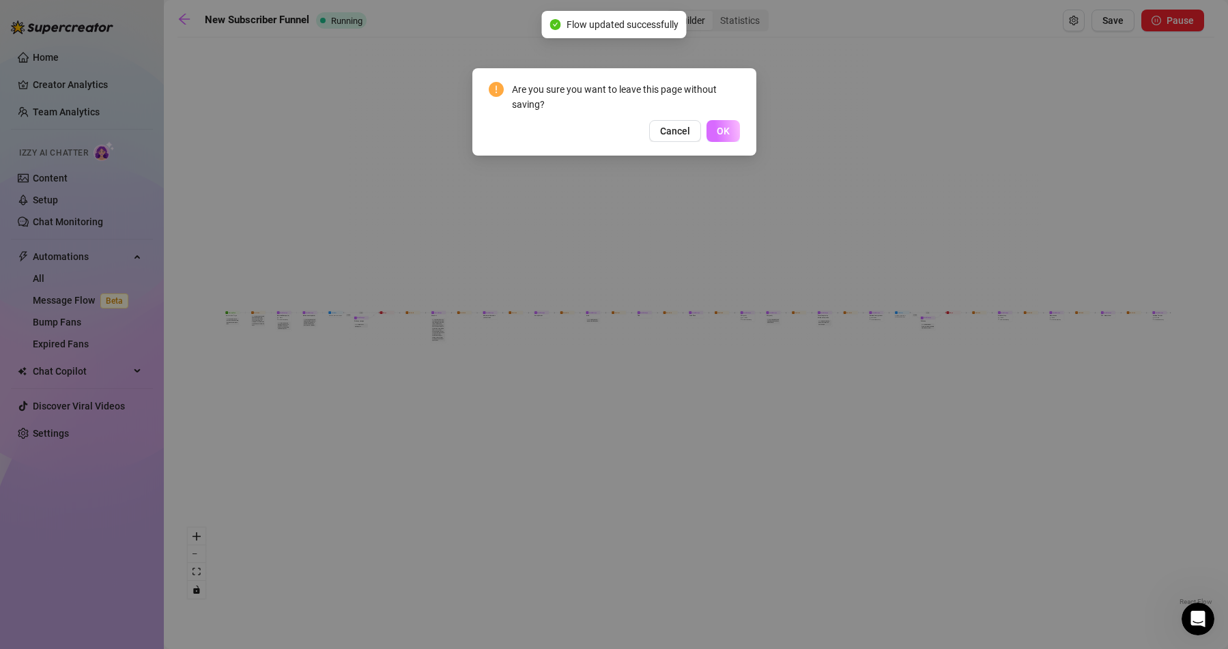
click at [722, 128] on span "OK" at bounding box center [723, 131] width 13 height 11
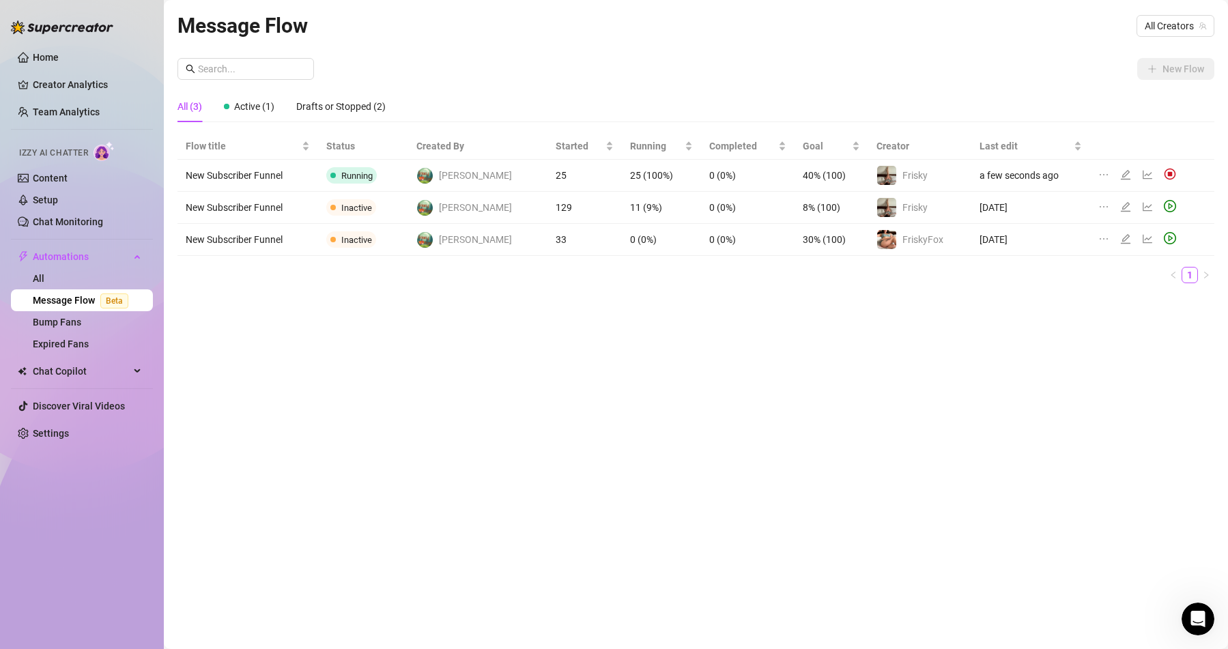
click at [66, 300] on link "Message Flow Beta" at bounding box center [83, 300] width 101 height 11
click at [81, 322] on link "Bump Fans" at bounding box center [57, 322] width 48 height 11
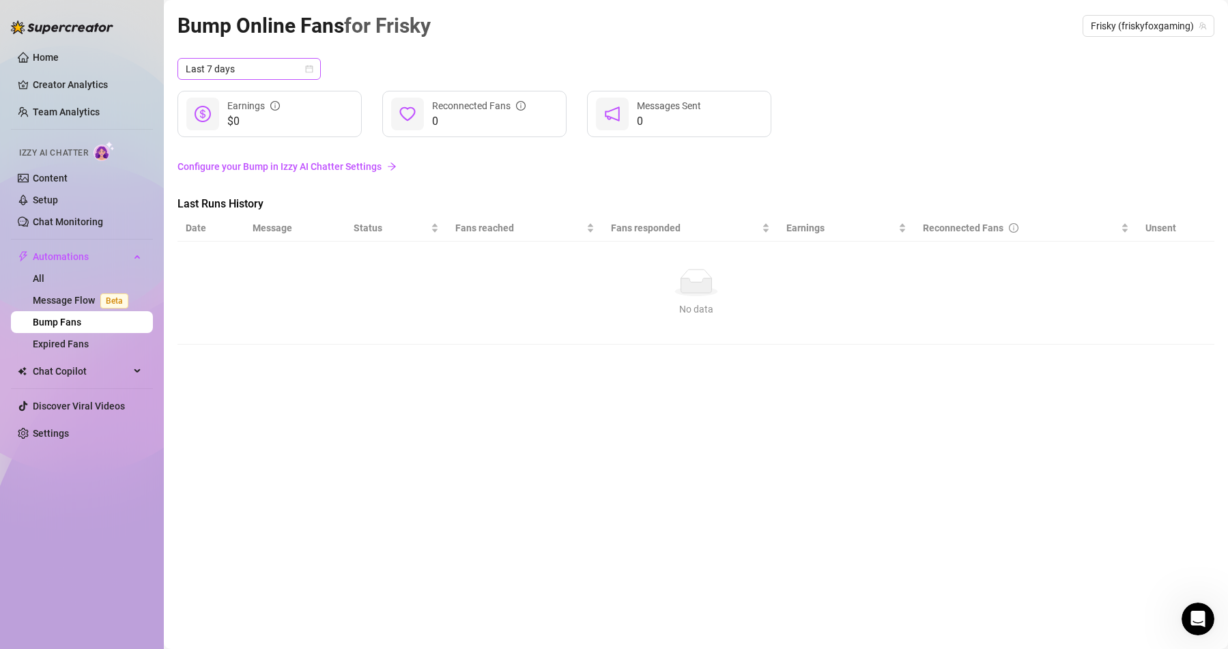
click at [286, 69] on span "Last 7 days" at bounding box center [249, 69] width 127 height 20
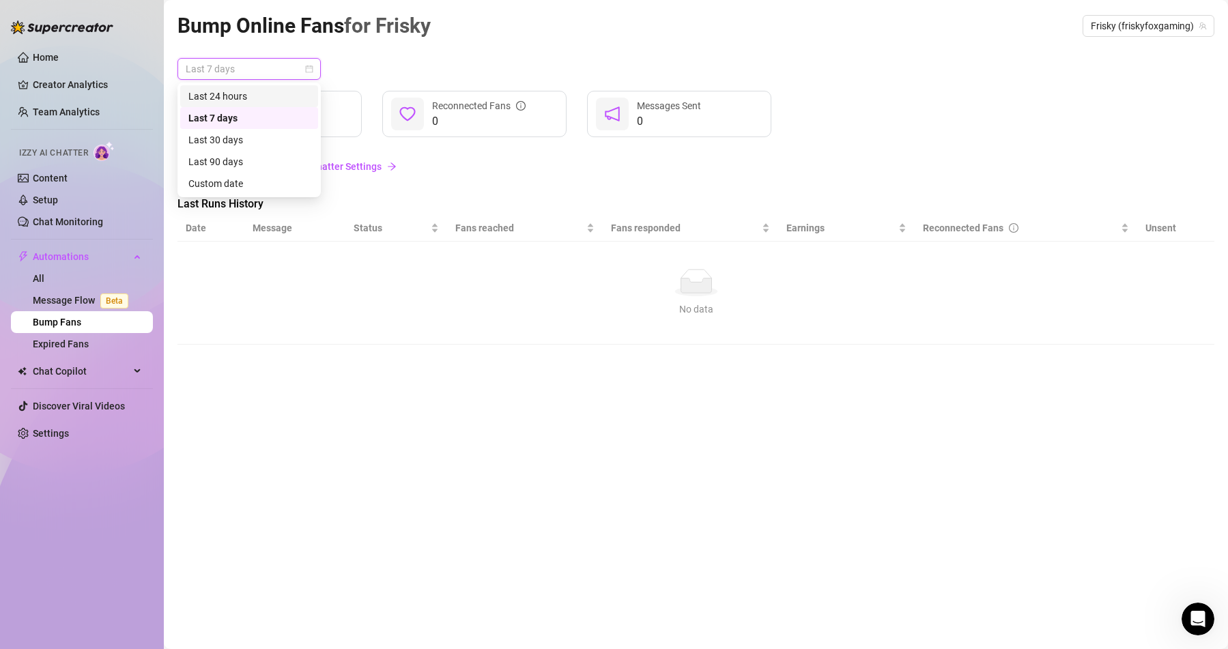
click at [250, 93] on div "Last 24 hours" at bounding box center [248, 96] width 121 height 15
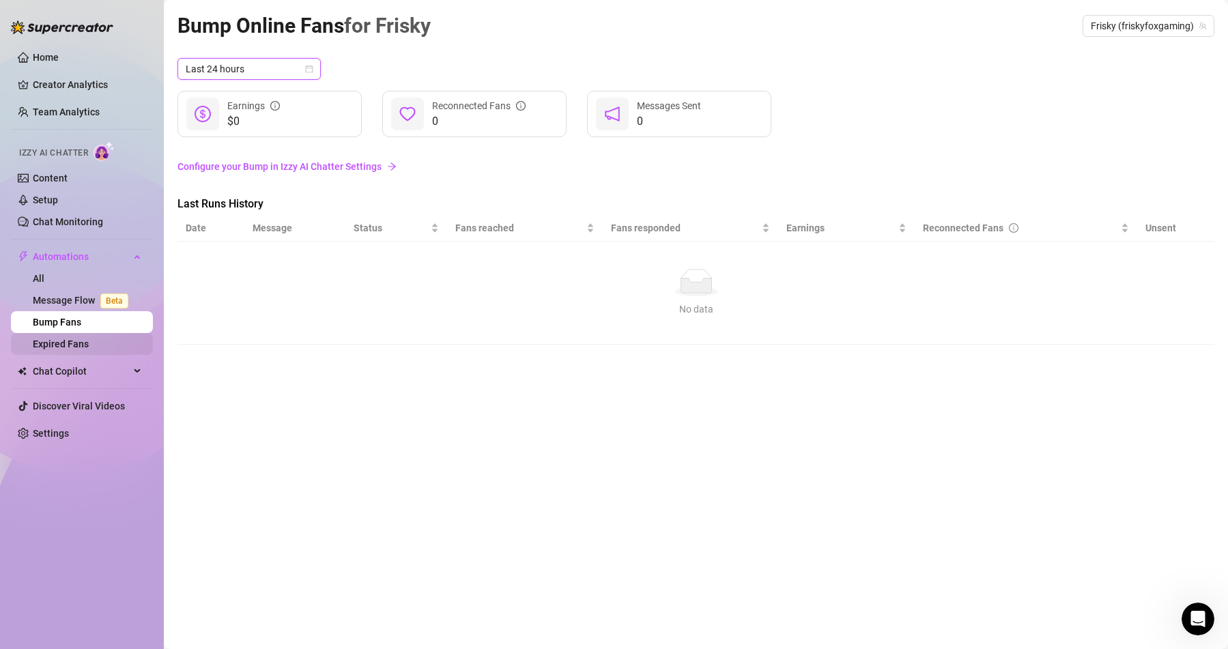
click at [89, 345] on link "Expired Fans" at bounding box center [61, 344] width 56 height 11
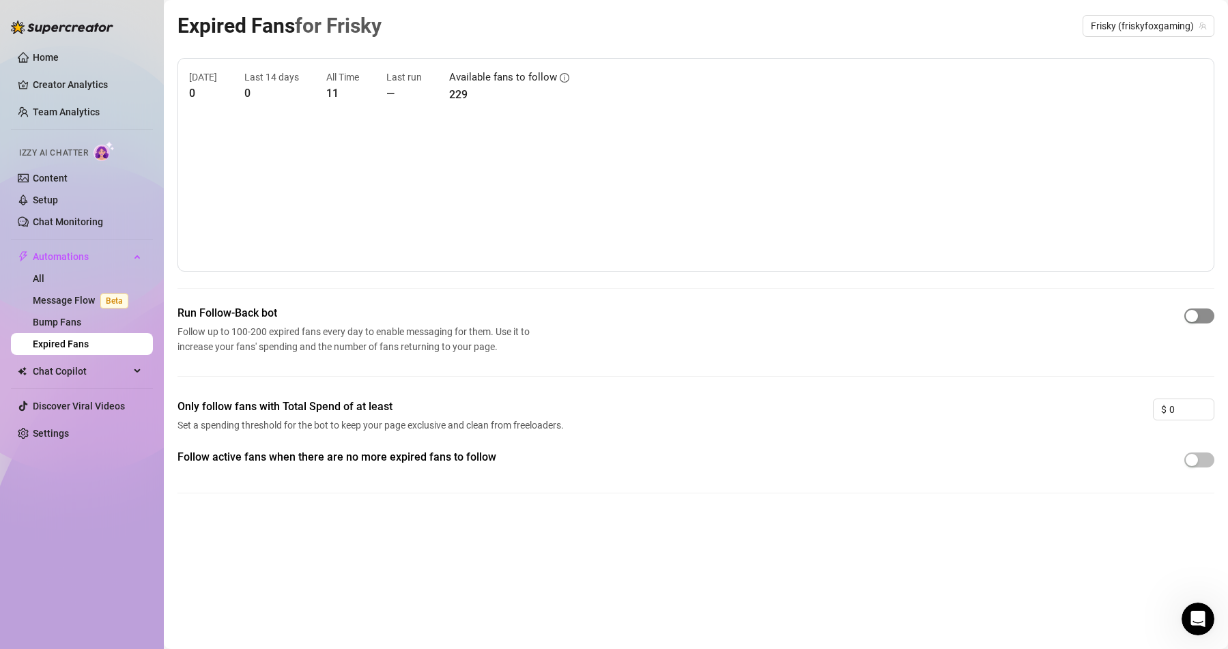
click at [1194, 311] on div "button" at bounding box center [1191, 316] width 12 height 12
click at [117, 366] on span "Chat Copilot" at bounding box center [81, 371] width 97 height 22
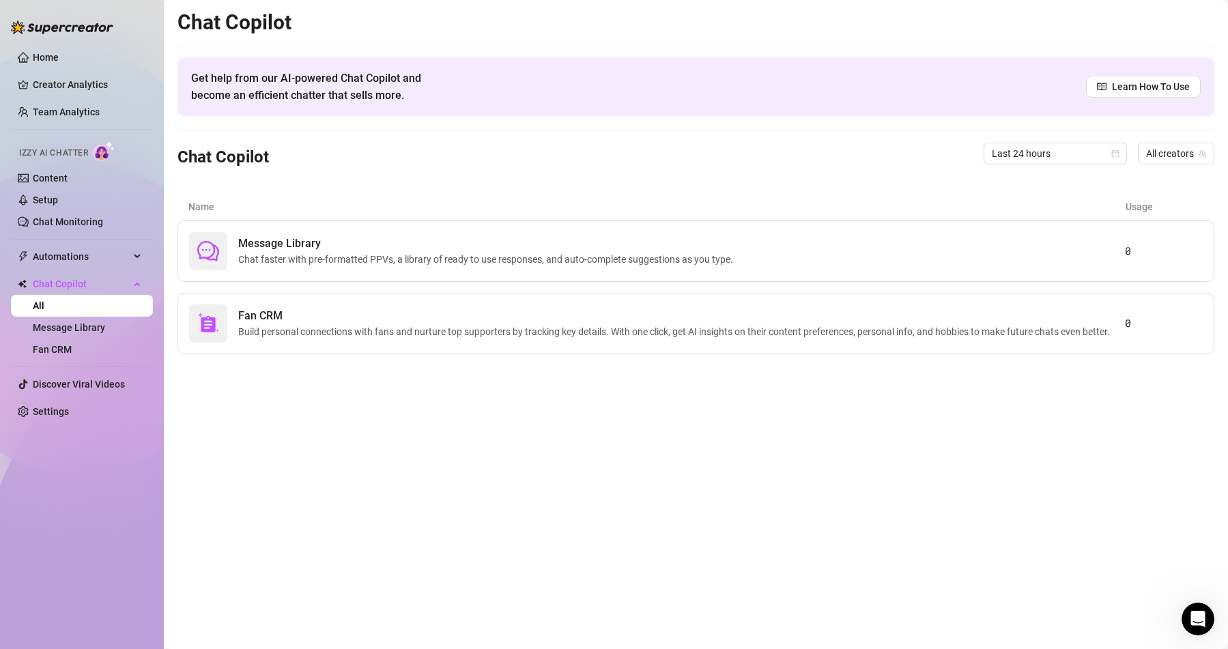
click at [225, 410] on main "Chat Copilot Get help from our AI-powered Chat Copilot and become an efficient …" at bounding box center [696, 324] width 1064 height 649
